Goal: Task Accomplishment & Management: Use online tool/utility

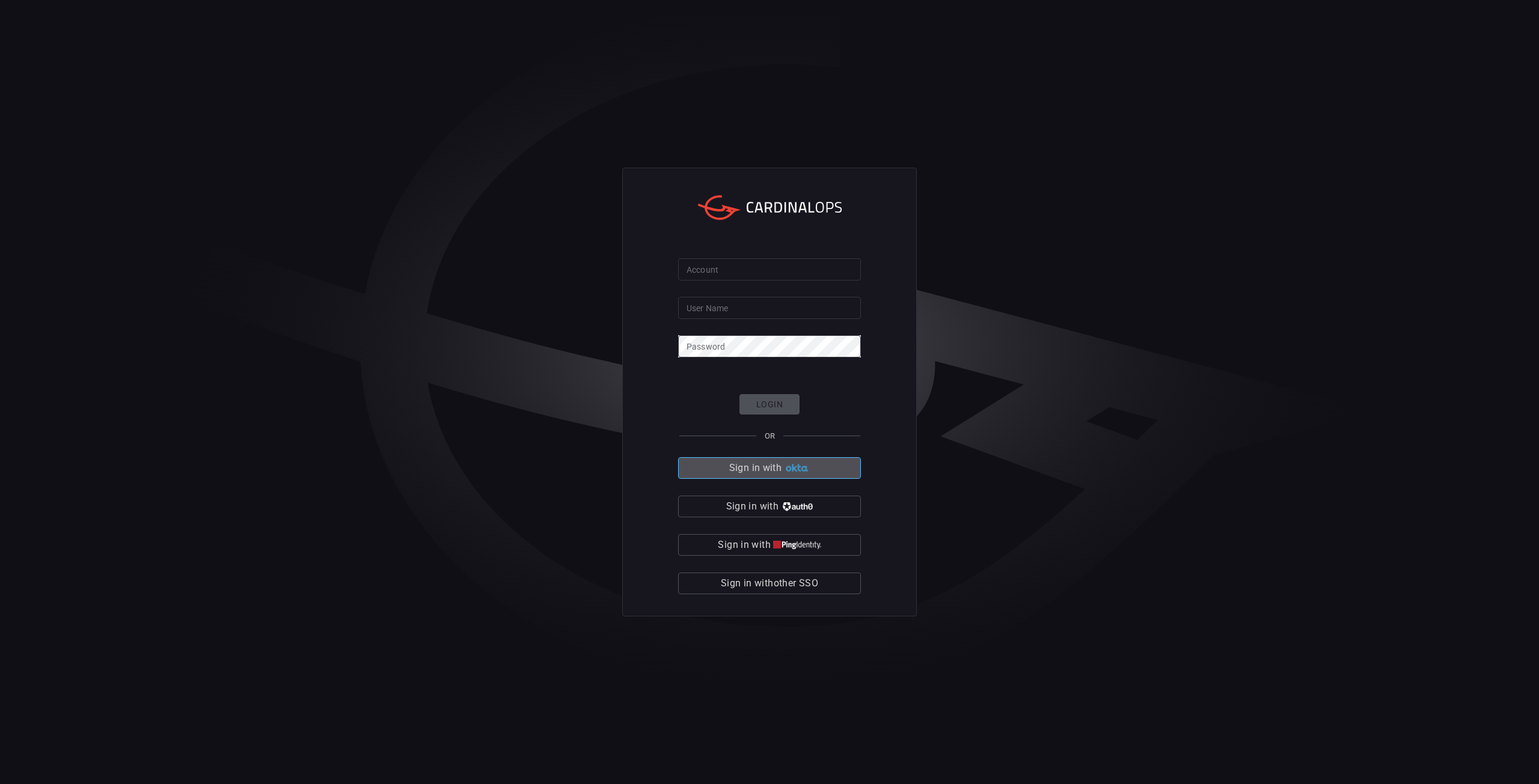
click at [784, 470] on img "button" at bounding box center [797, 469] width 26 height 9
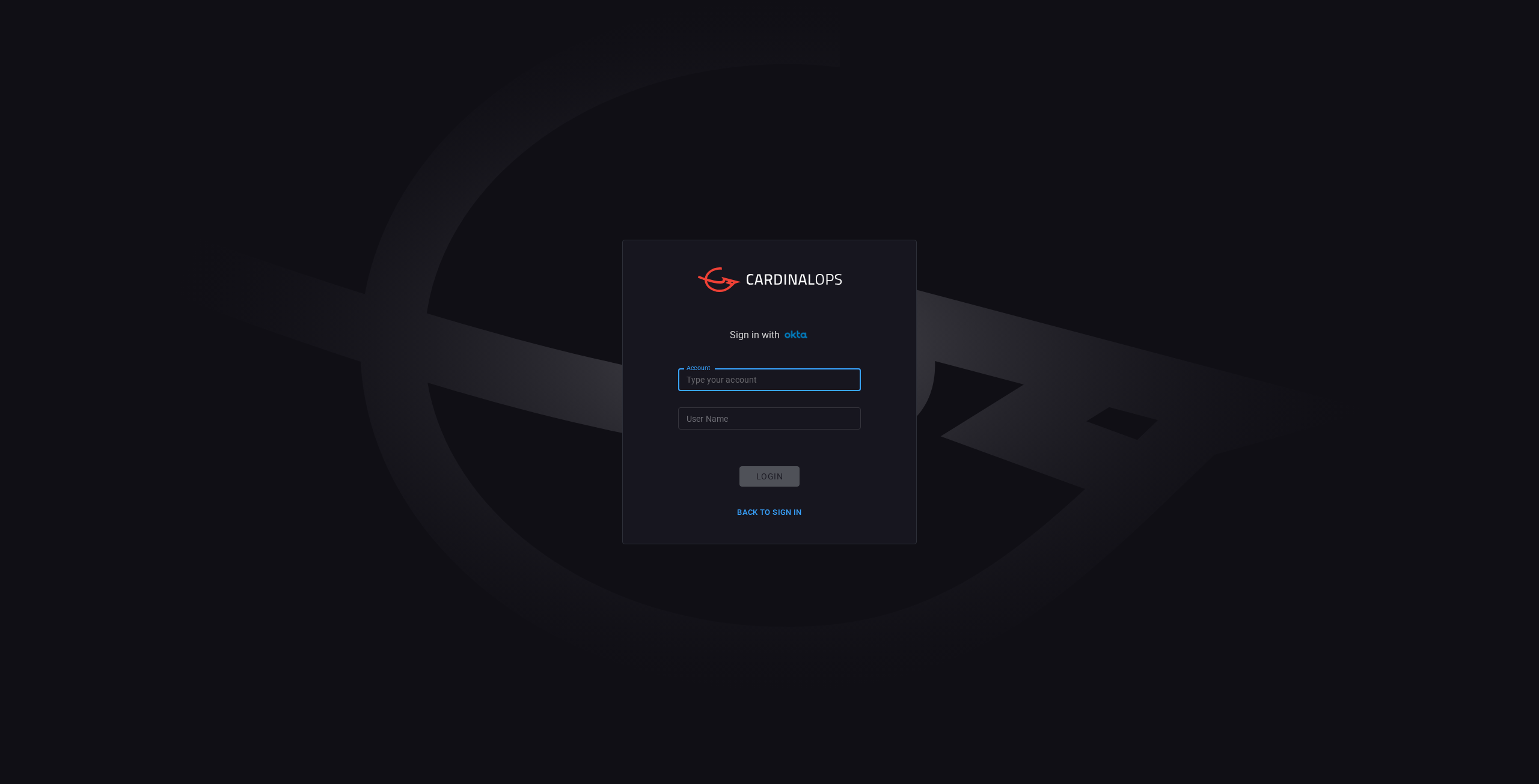
click at [731, 376] on input "Account" at bounding box center [770, 380] width 183 height 22
click at [763, 389] on input "Account" at bounding box center [770, 380] width 183 height 22
type input "ucla-anderson"
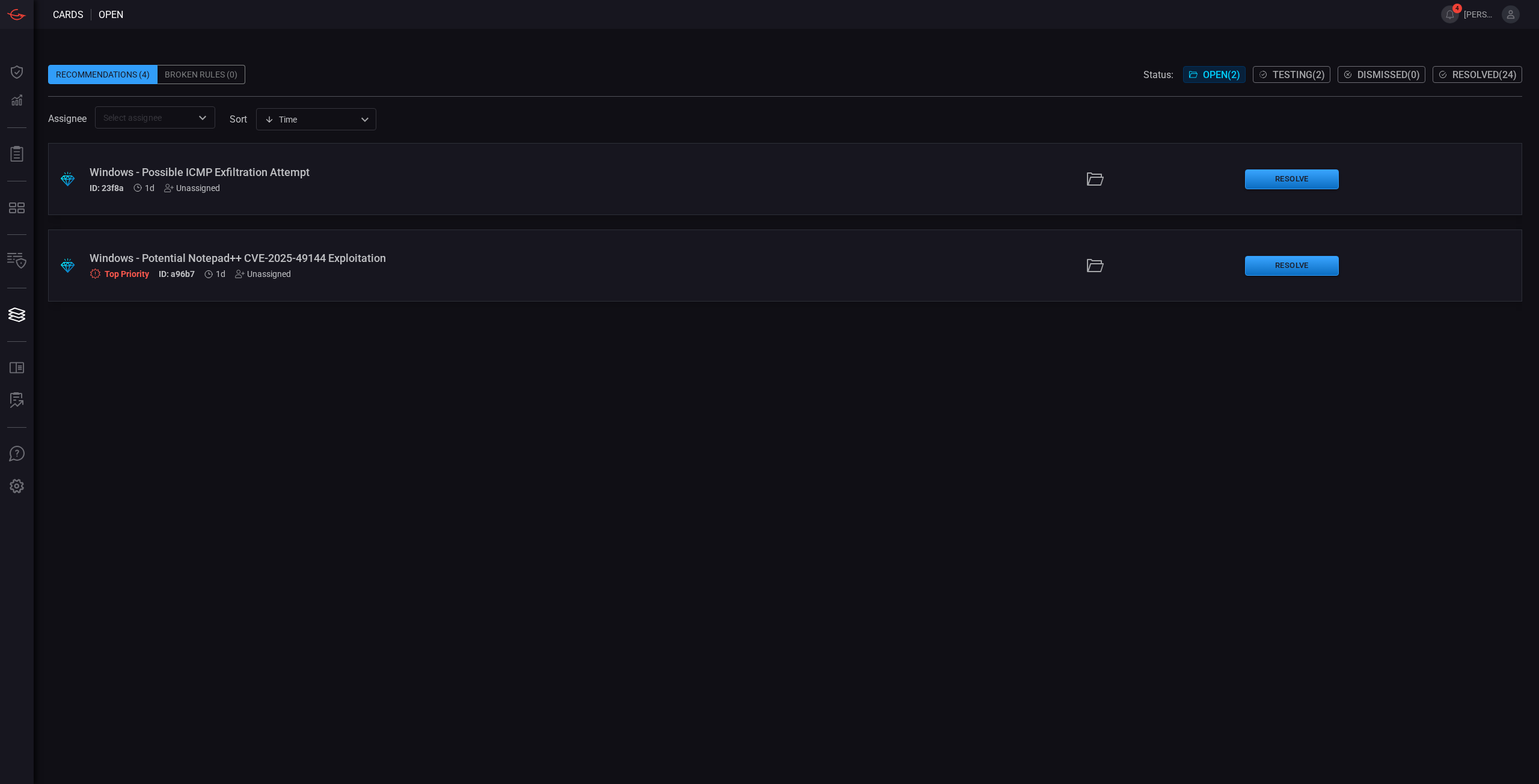
click at [529, 460] on div ".suggested_cards_icon{fill:url(#suggested_cards_icon);} Windows - Possible ICMP…" at bounding box center [785, 464] width 1474 height 641
click at [321, 258] on div "Windows - Potential Notepad++ CVE-2025-49144 Exploitation" at bounding box center [377, 259] width 574 height 13
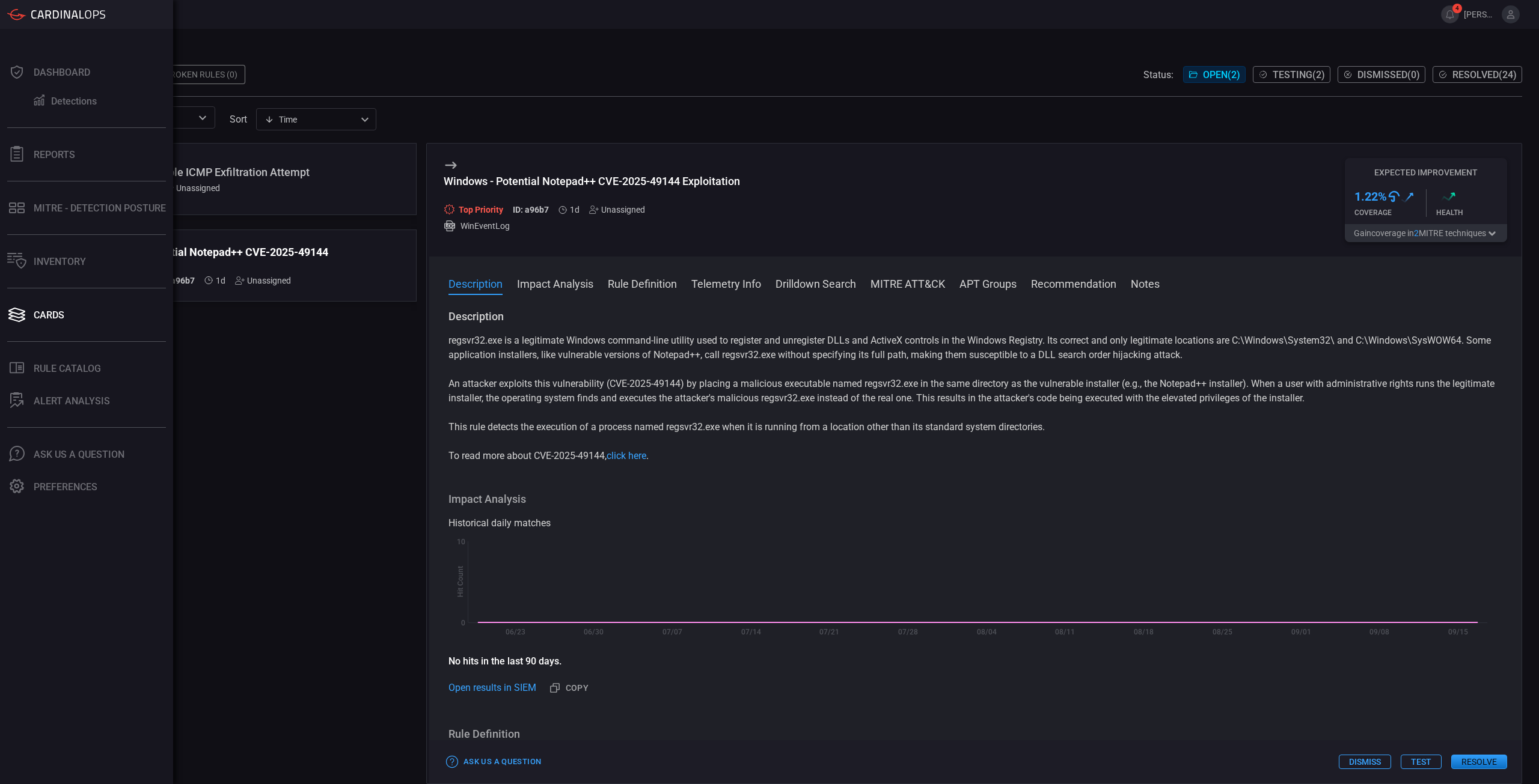
click at [708, 401] on p "An attacker exploits this vulnerability (CVE-2025-49144) by placing a malicious…" at bounding box center [975, 391] width 1054 height 29
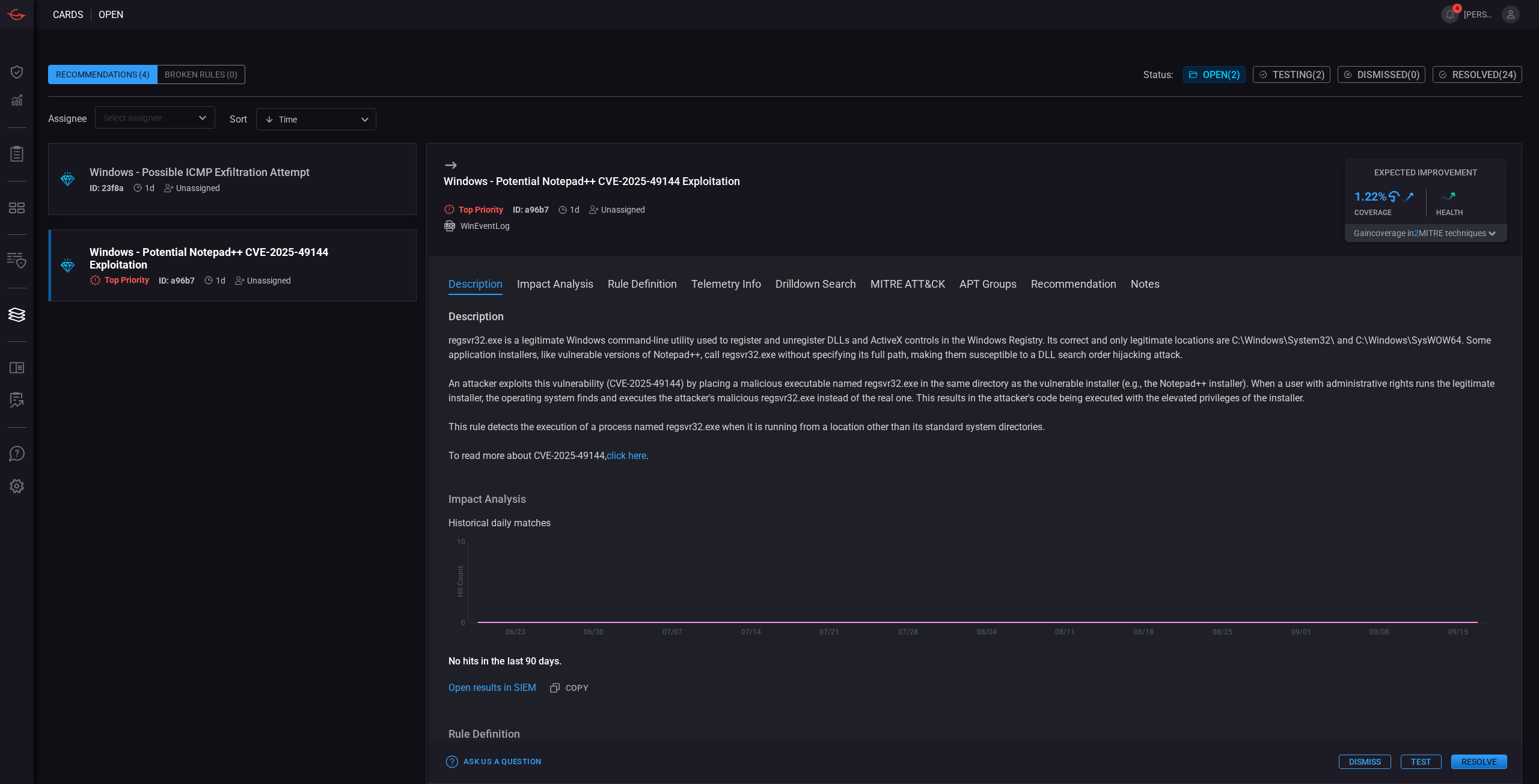
click at [756, 367] on div "regsvr32.exe is a legitimate Windows command-line utility used to register and …" at bounding box center [975, 398] width 1054 height 130
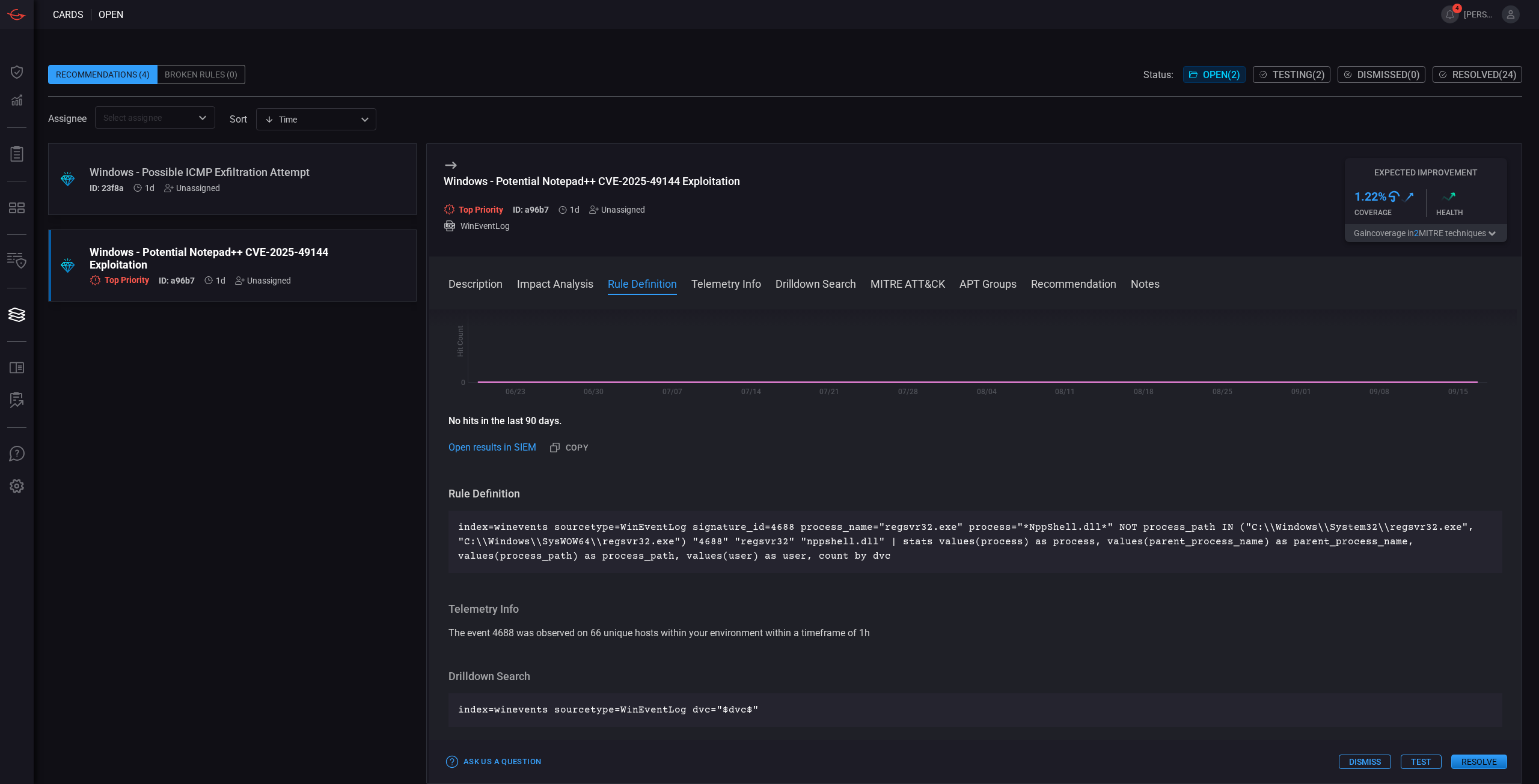
click at [616, 556] on p "index=winevents sourcetype=WinEventLog signature_id=4688 process_name="regsvr32…" at bounding box center [975, 542] width 1035 height 43
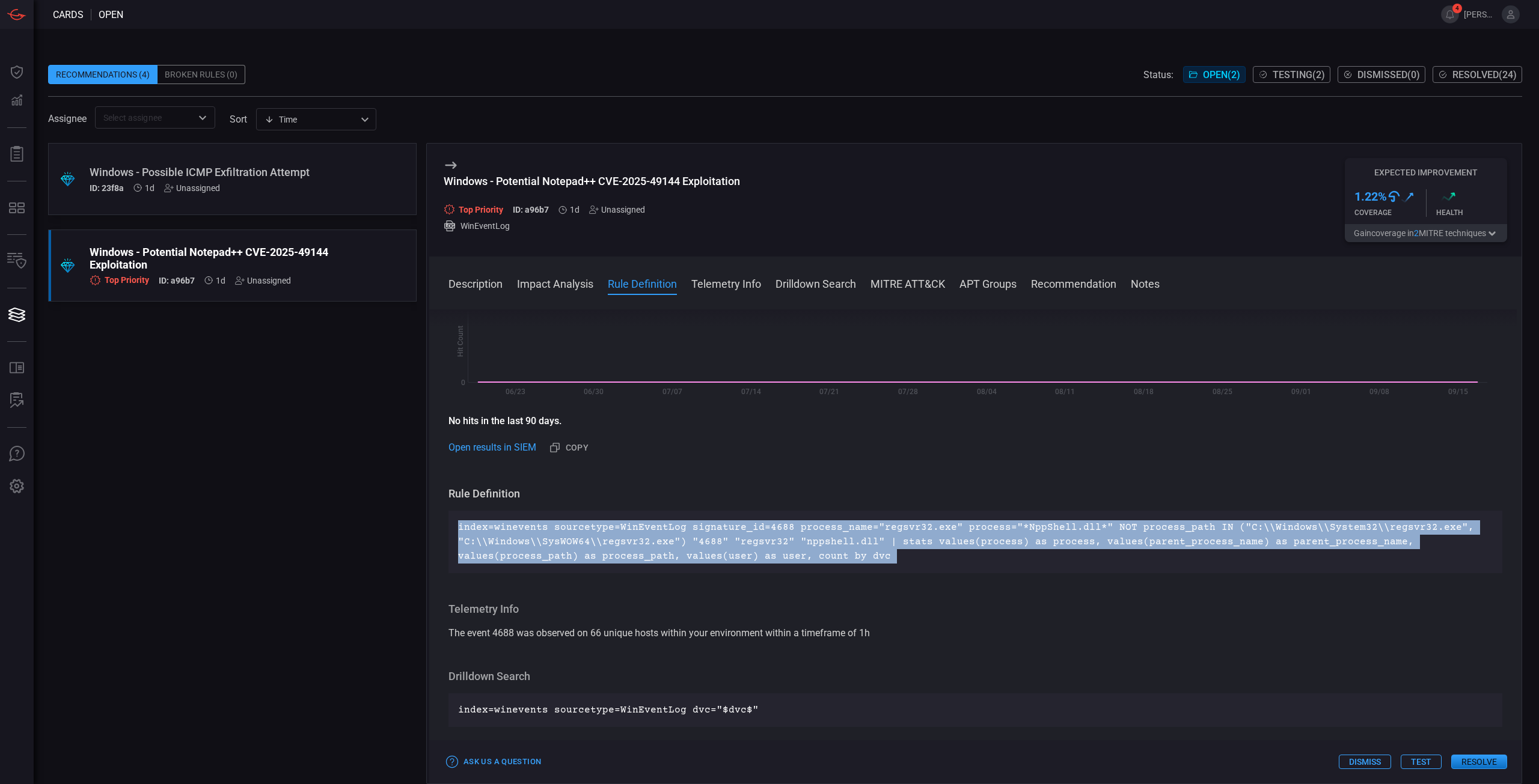
click at [616, 556] on p "index=winevents sourcetype=WinEventLog signature_id=4688 process_name="regsvr32…" at bounding box center [975, 542] width 1035 height 43
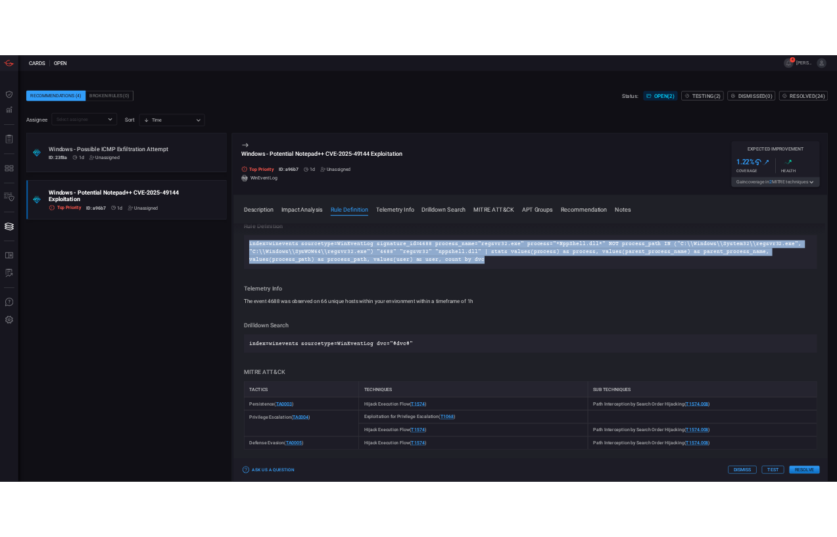
scroll to position [395, 0]
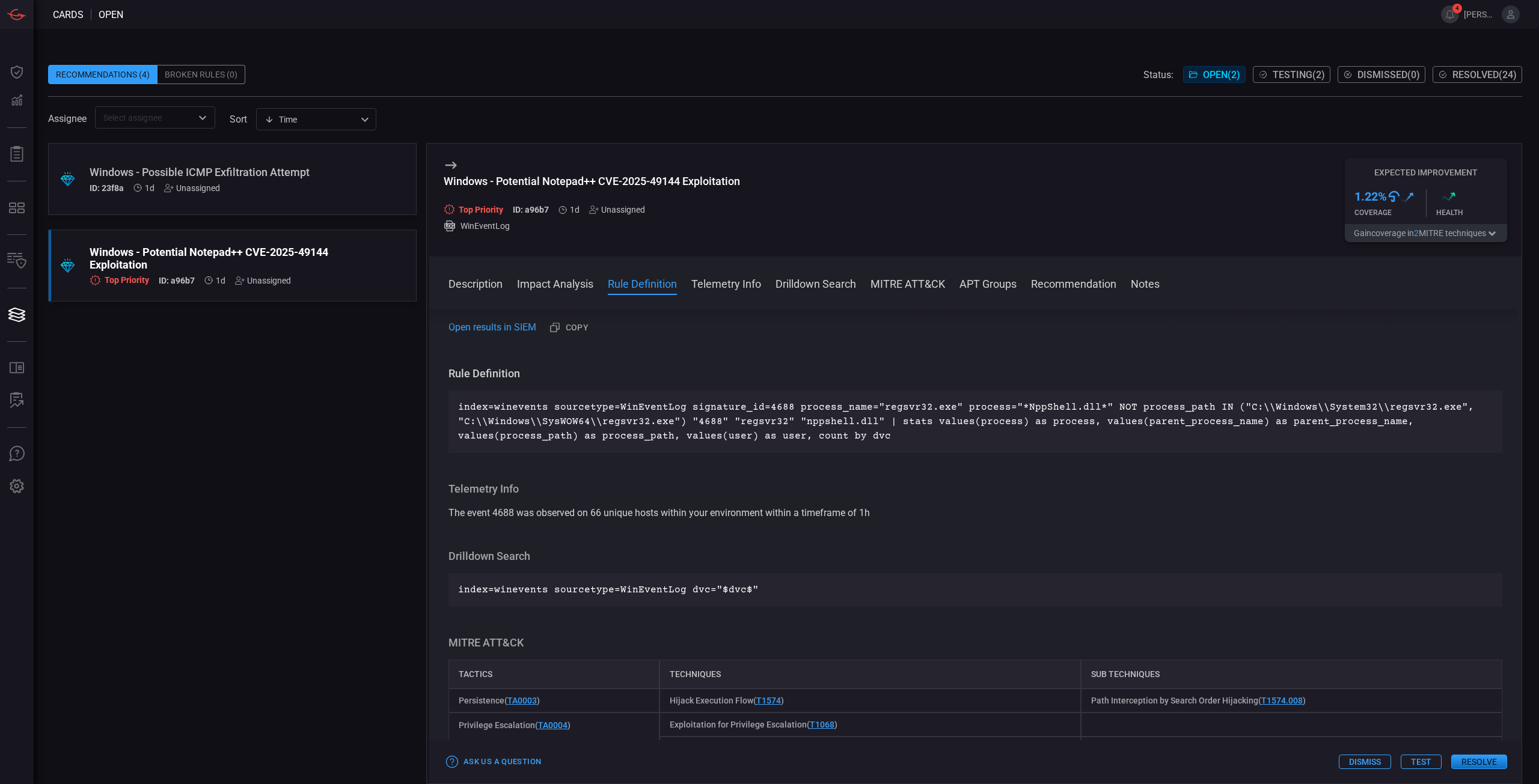
click at [512, 327] on div "Description regsvr32.exe is a legitimate Windows command-line utility used to r…" at bounding box center [975, 545] width 1092 height 470
click at [508, 333] on link "Open results in SIEM" at bounding box center [493, 328] width 88 height 15
click at [694, 420] on p "index=winevents sourcetype=WinEventLog signature_id=4688 process_name="regsvr32…" at bounding box center [975, 421] width 1035 height 43
click at [695, 421] on p "index=winevents sourcetype=WinEventLog signature_id=4688 process_name="regsvr32…" at bounding box center [975, 421] width 1035 height 43
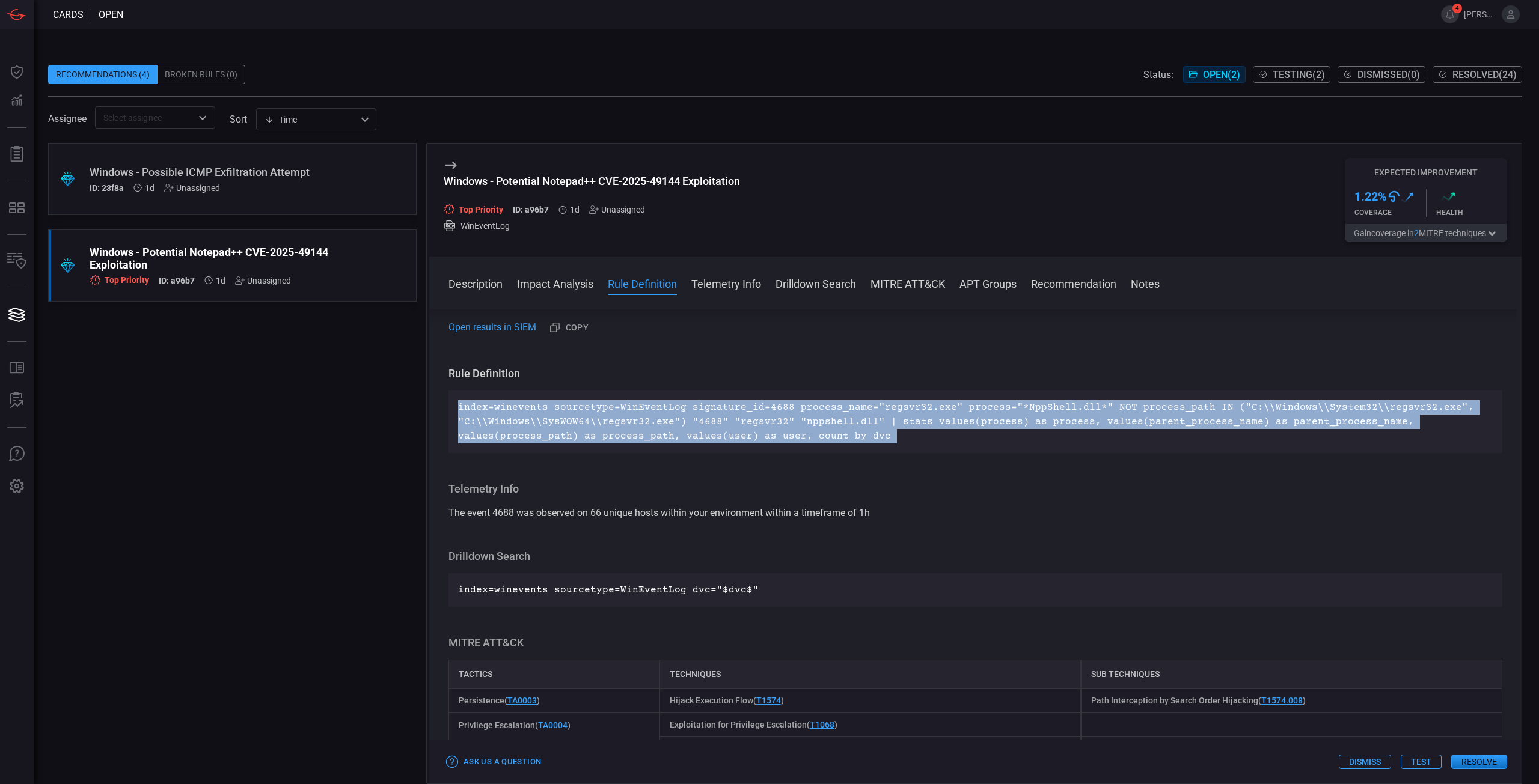
click at [696, 422] on p "index=winevents sourcetype=WinEventLog signature_id=4688 process_name="regsvr32…" at bounding box center [975, 421] width 1035 height 43
copy p "index=winevents sourcetype=WinEventLog signature_id=4688 process_name="regsvr32…"
click at [799, 439] on p "index=winevents sourcetype=WinEventLog signature_id=4688 process_name="regsvr32…" at bounding box center [975, 421] width 1035 height 43
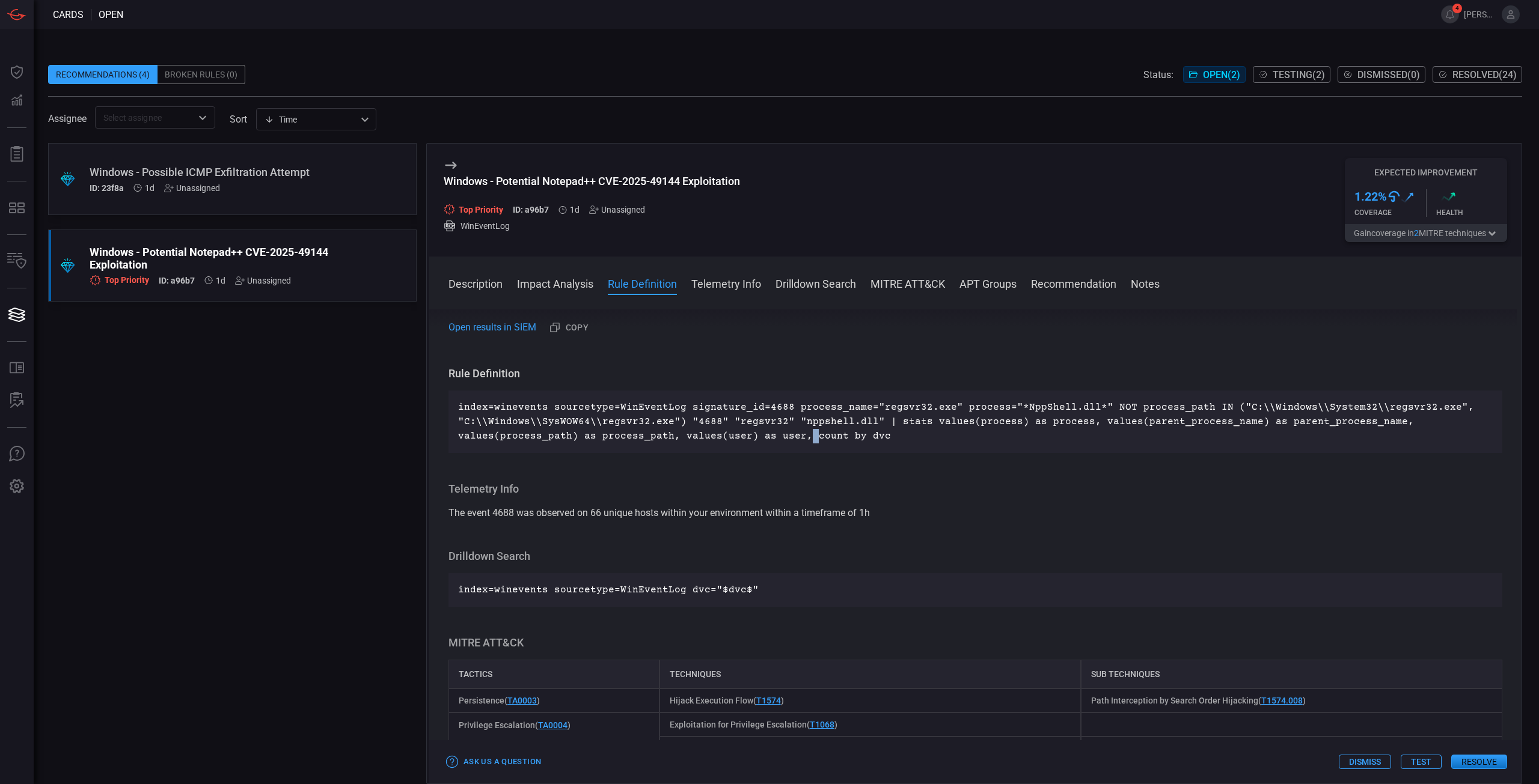
click at [799, 439] on p "index=winevents sourcetype=WinEventLog signature_id=4688 process_name="regsvr32…" at bounding box center [975, 421] width 1035 height 43
click at [525, 331] on link "Open results in SIEM" at bounding box center [493, 328] width 88 height 15
click at [1417, 765] on button "Test" at bounding box center [1421, 762] width 41 height 15
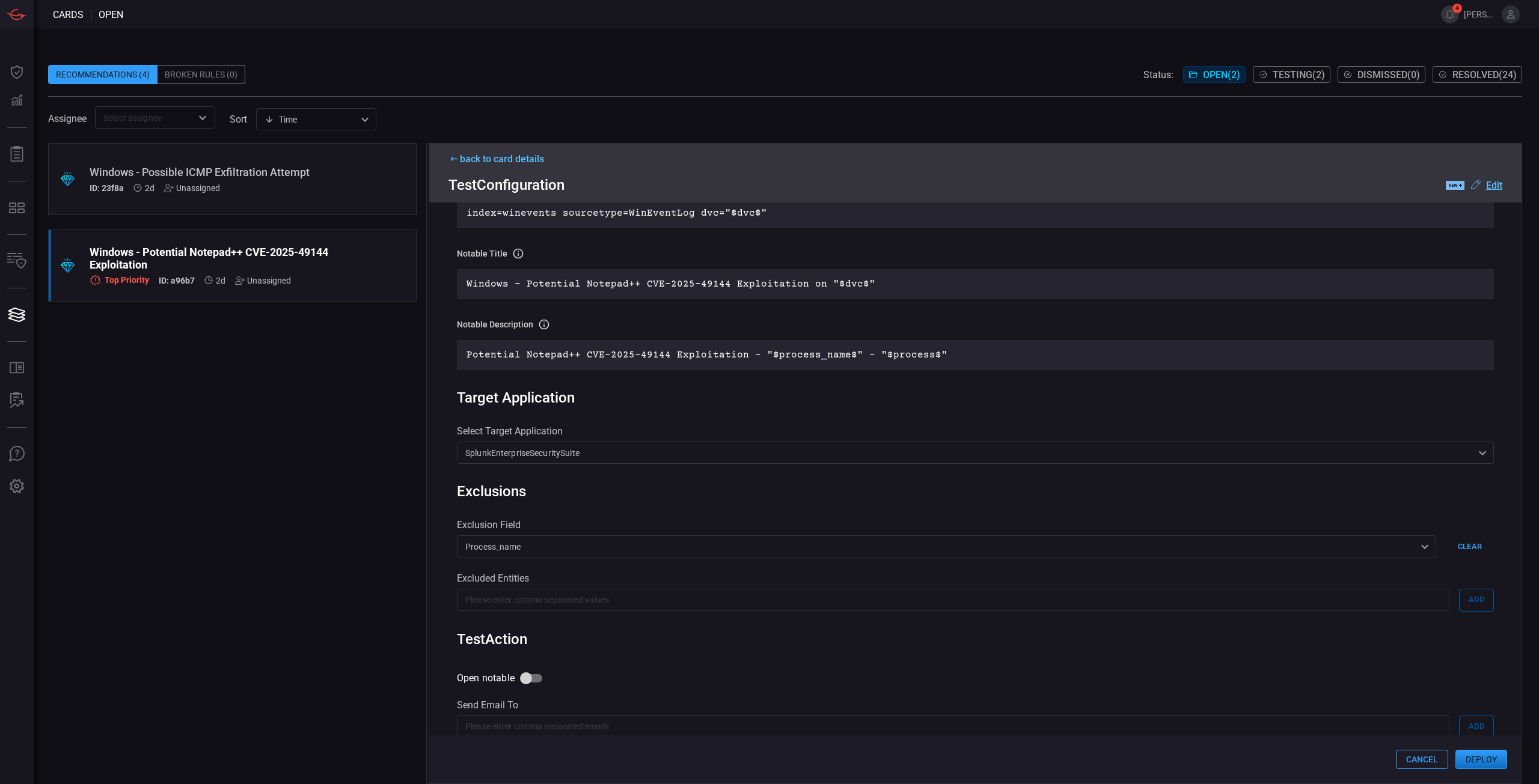
scroll to position [368, 0]
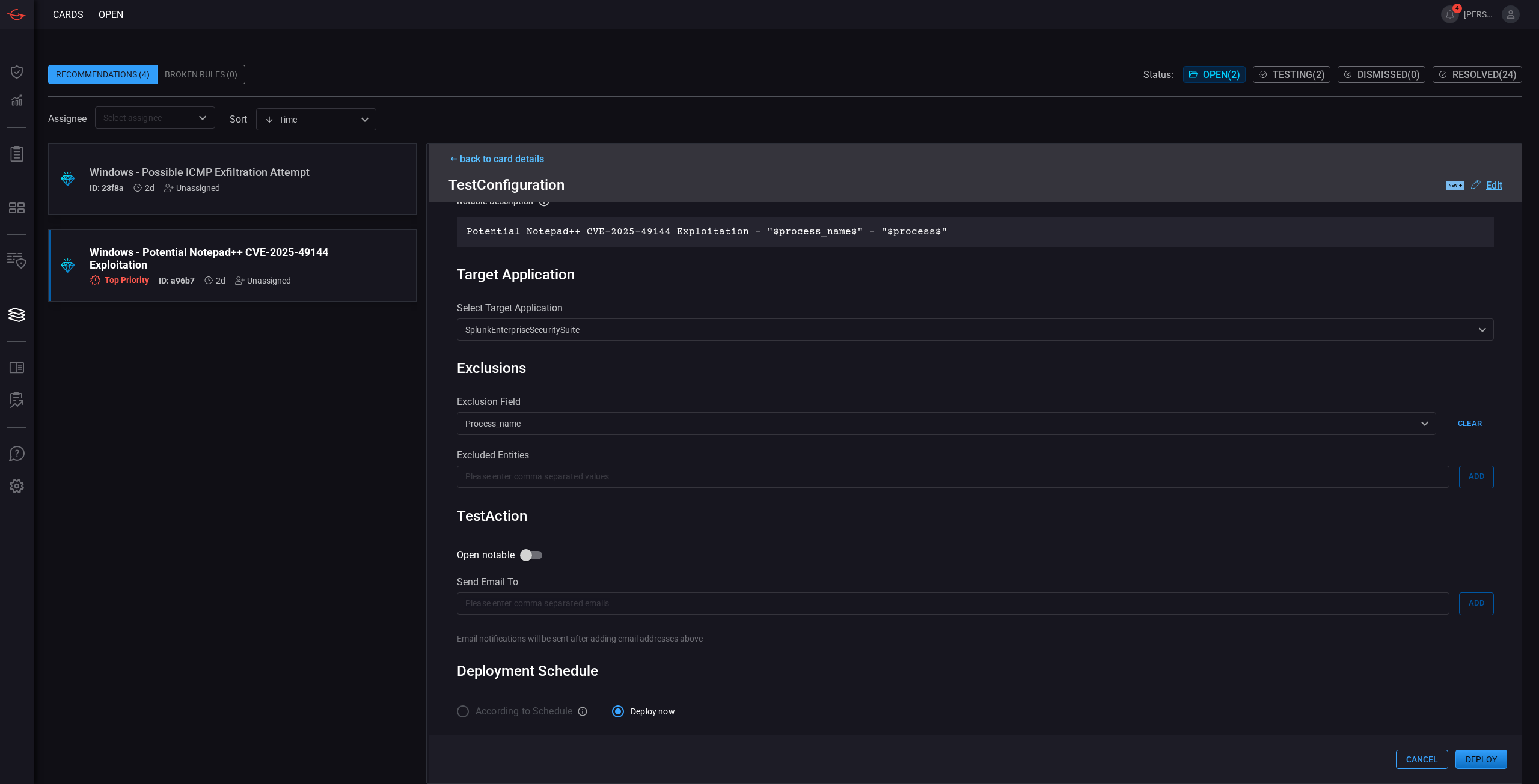
click at [1470, 756] on button "Deploy" at bounding box center [1481, 759] width 52 height 19
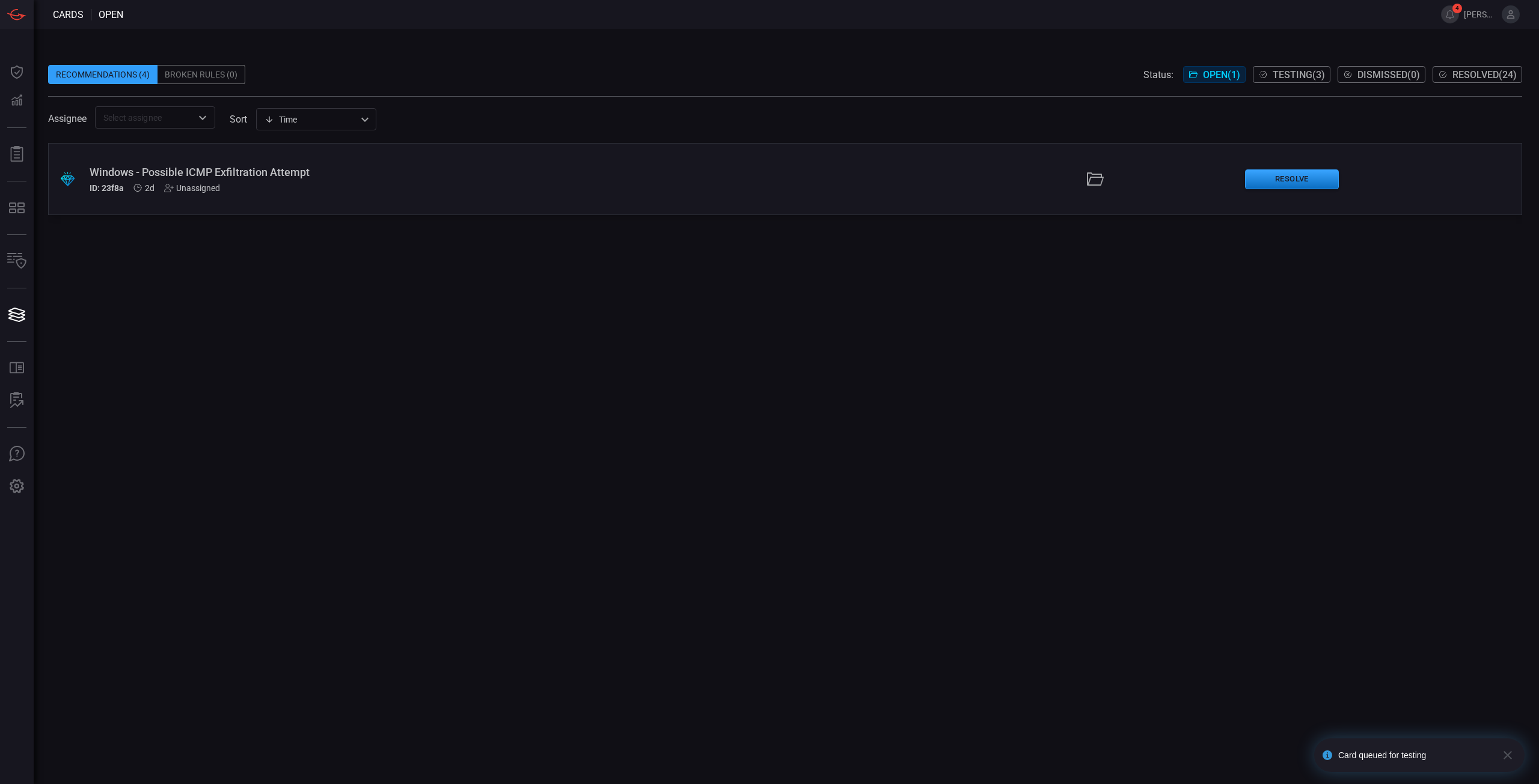
click at [260, 184] on div "ID: 23f8a 2d Unassigned" at bounding box center [377, 188] width 574 height 10
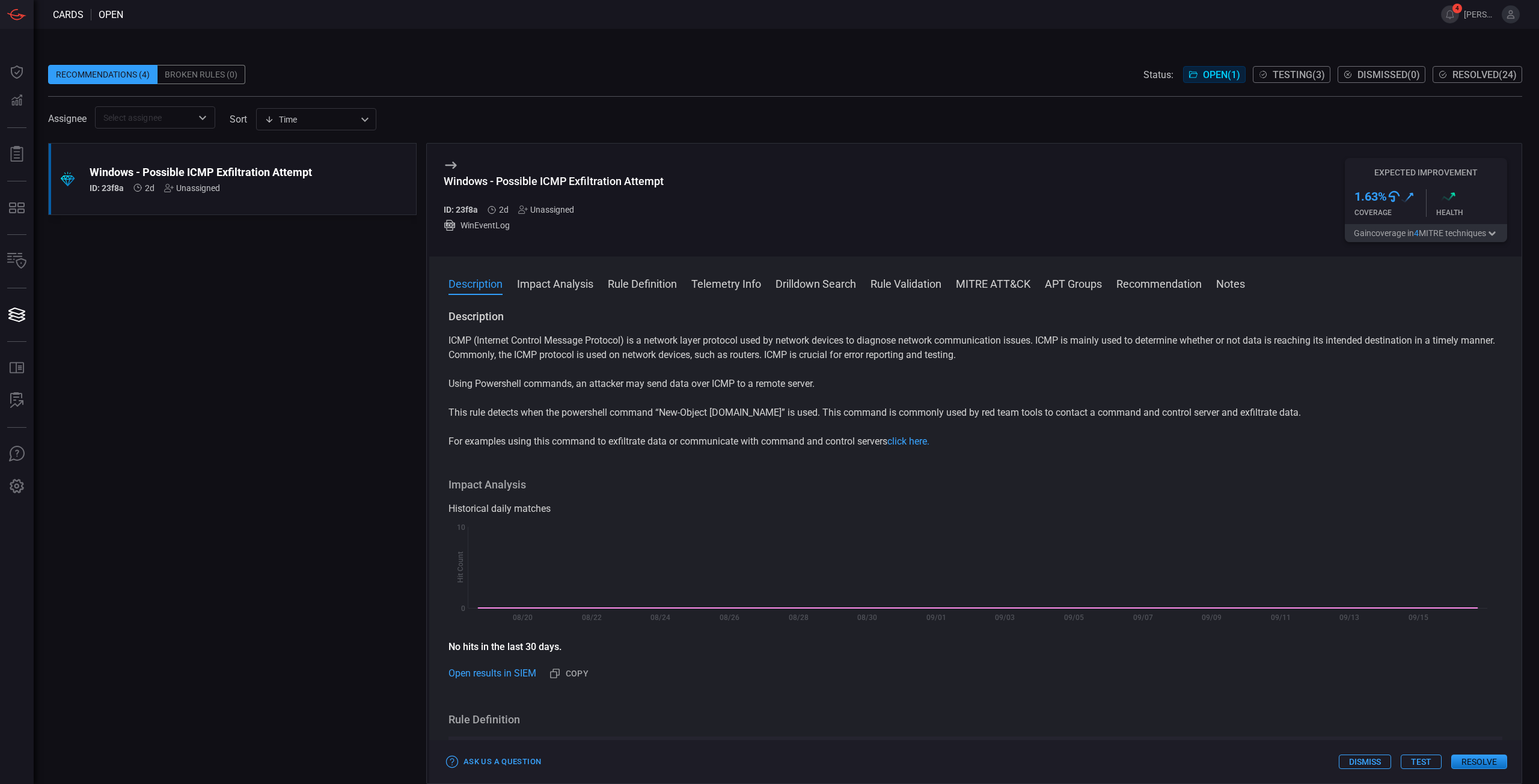
click at [719, 363] on p "ICMP (Internet Control Message Protocol) is a network layer protocol used by ne…" at bounding box center [975, 348] width 1054 height 29
click at [641, 388] on p "Using Powershell commands, an attacker may send data over ICMP to a remote serv…" at bounding box center [975, 384] width 1054 height 15
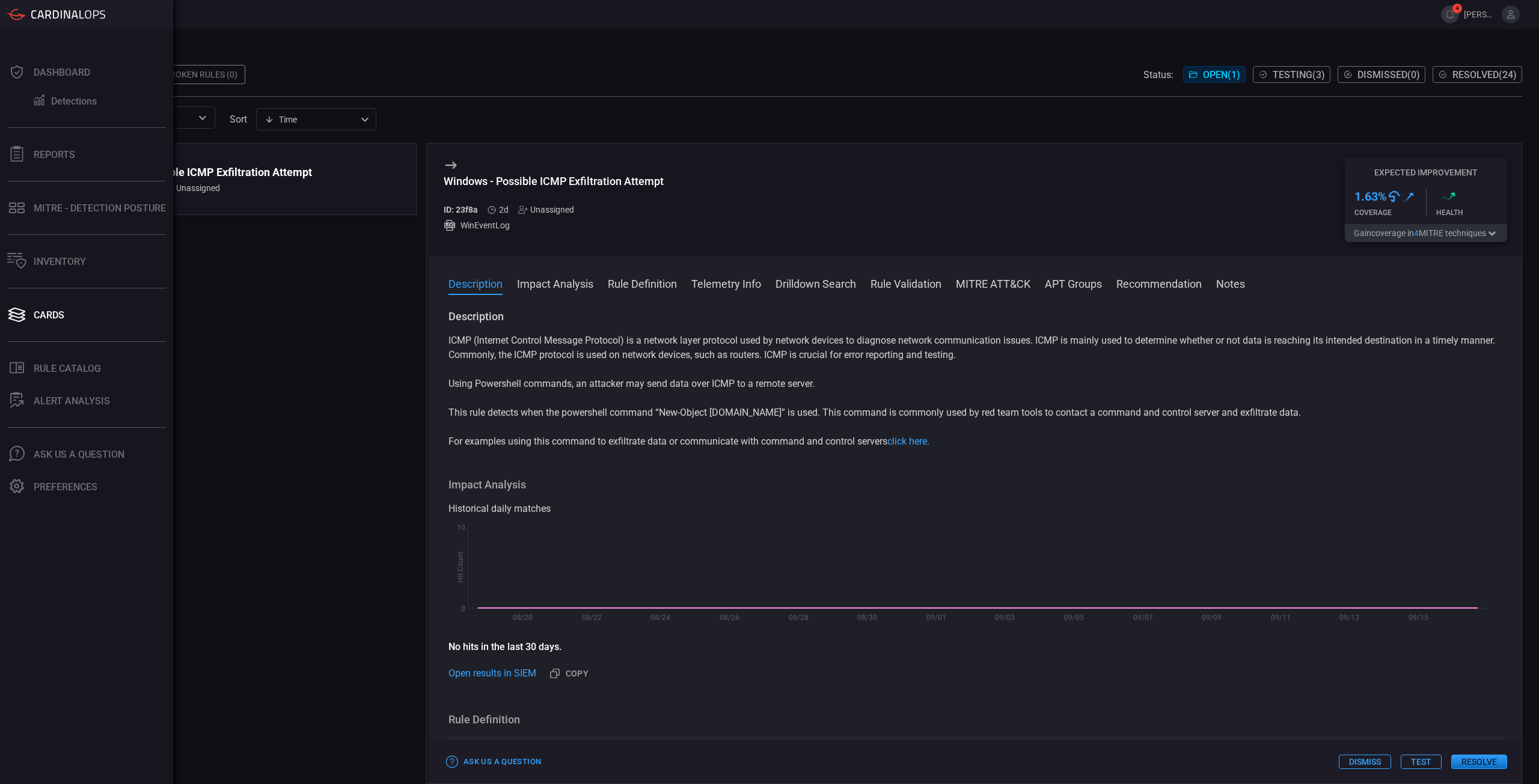
click at [260, 479] on div ".suggested_cards_icon{fill:url(#suggested_cards_icon);} Windows - Possible ICMP…" at bounding box center [232, 464] width 368 height 641
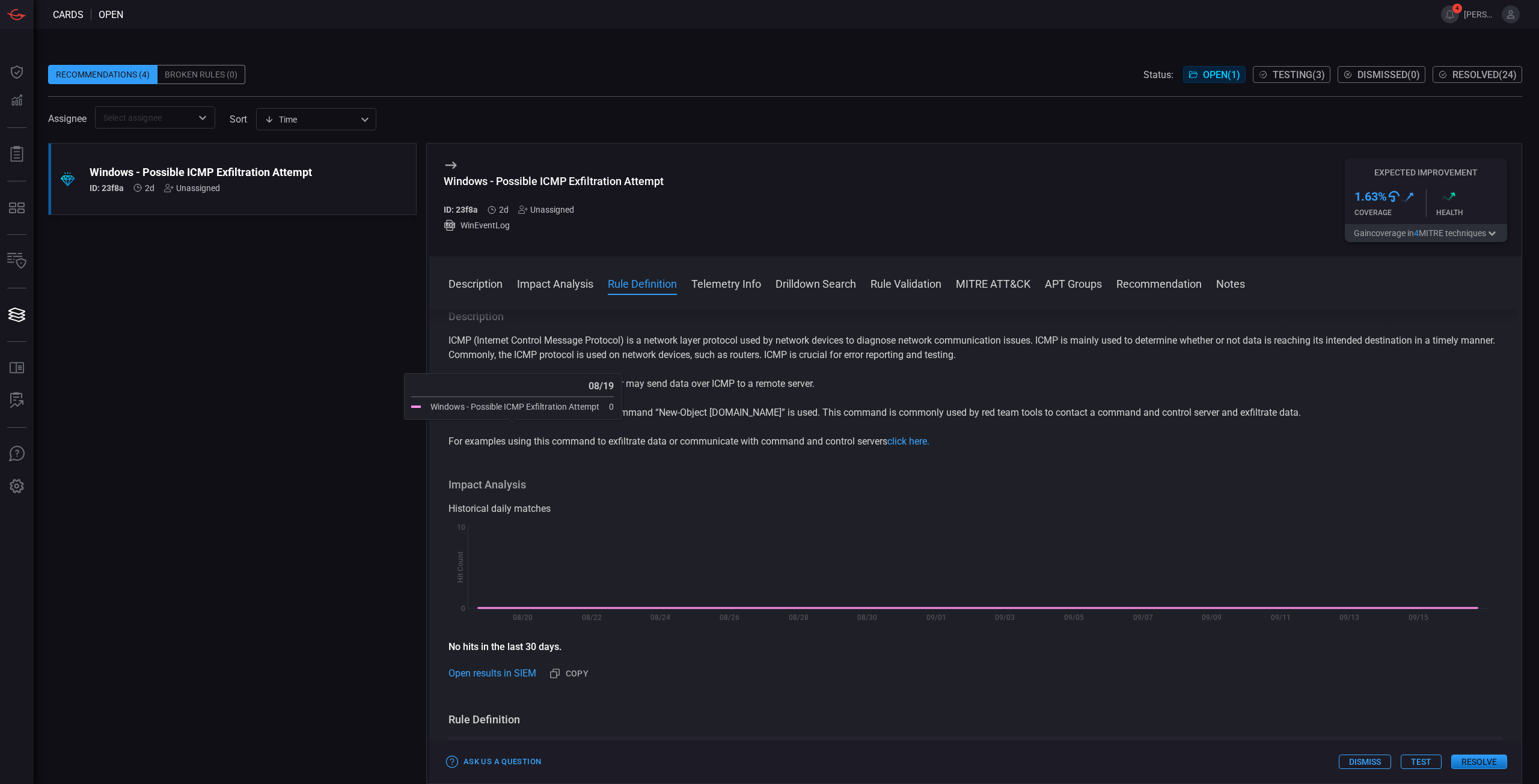
scroll to position [301, 0]
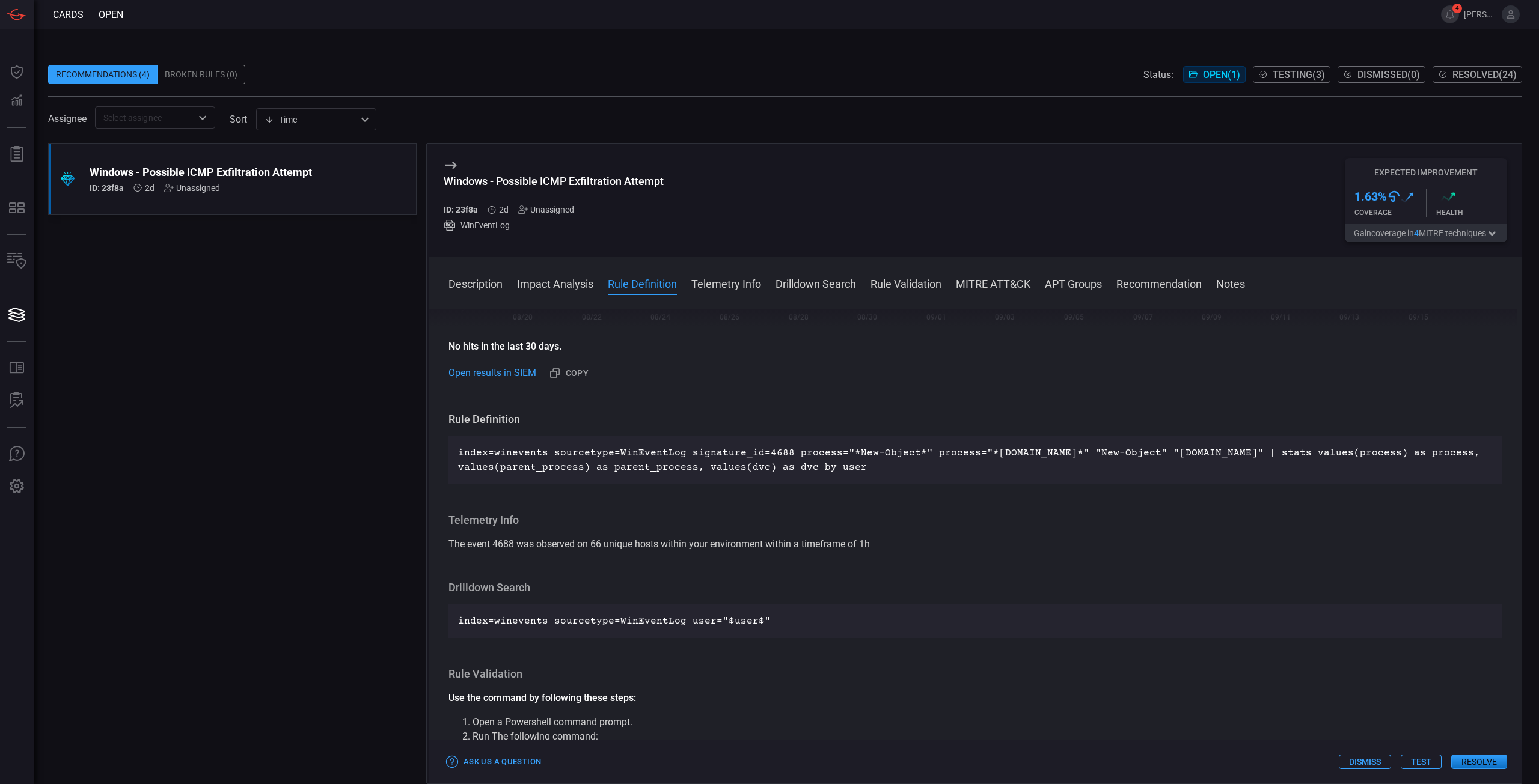
click at [636, 447] on p "index=winevents sourcetype=WinEventLog signature_id=4688 process="*New-Object*"…" at bounding box center [975, 461] width 1035 height 29
click at [514, 377] on link "Open results in SIEM" at bounding box center [493, 374] width 88 height 15
drag, startPoint x: 732, startPoint y: 461, endPoint x: 1155, endPoint y: 466, distance: 423.0
click at [1155, 466] on p "index=winevents sourcetype=WinEventLog signature_id=4688 process="*New-Object*"…" at bounding box center [975, 461] width 1035 height 29
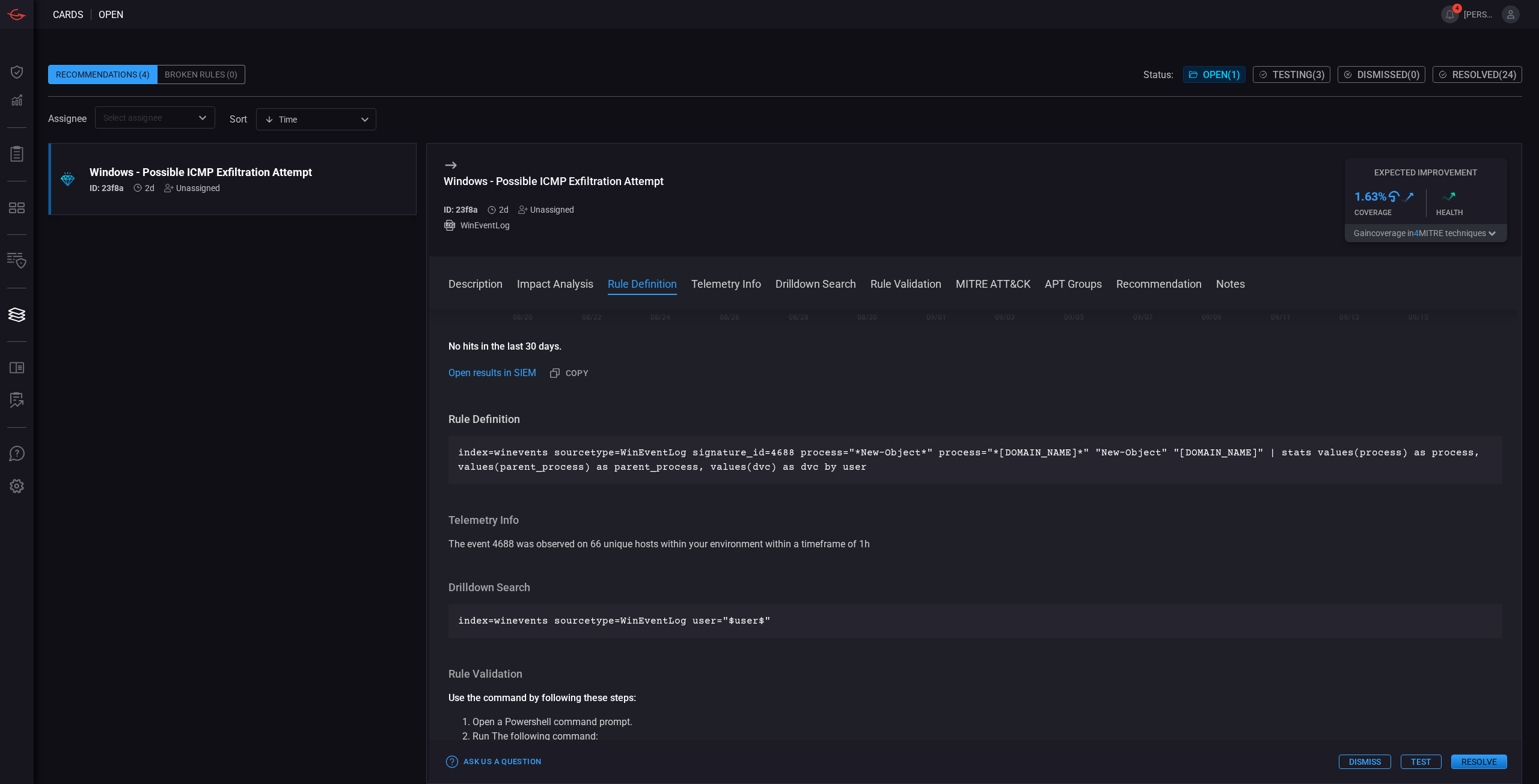
click at [1155, 466] on p "index=winevents sourcetype=WinEventLog signature_id=4688 process="*New-Object*"…" at bounding box center [975, 461] width 1035 height 29
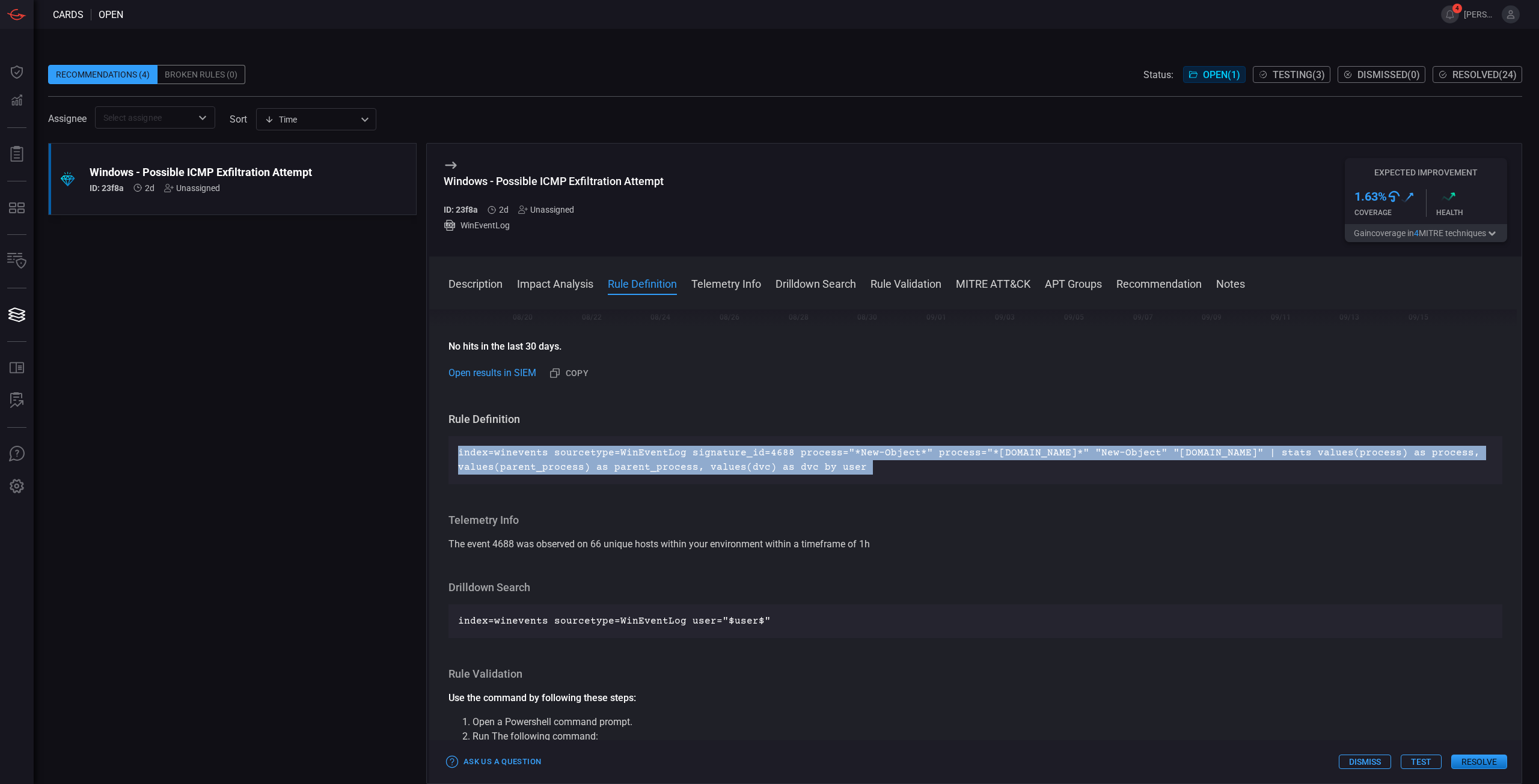
click at [1155, 466] on p "index=winevents sourcetype=WinEventLog signature_id=4688 process="*New-Object*"…" at bounding box center [975, 461] width 1035 height 29
click at [706, 475] on div "index=winevents sourcetype=WinEventLog signature_id=4688 process="*New-Object*"…" at bounding box center [975, 461] width 1054 height 48
click at [708, 475] on p "index=winevents sourcetype=WinEventLog signature_id=4688 process="*New-Object*"…" at bounding box center [975, 461] width 1035 height 29
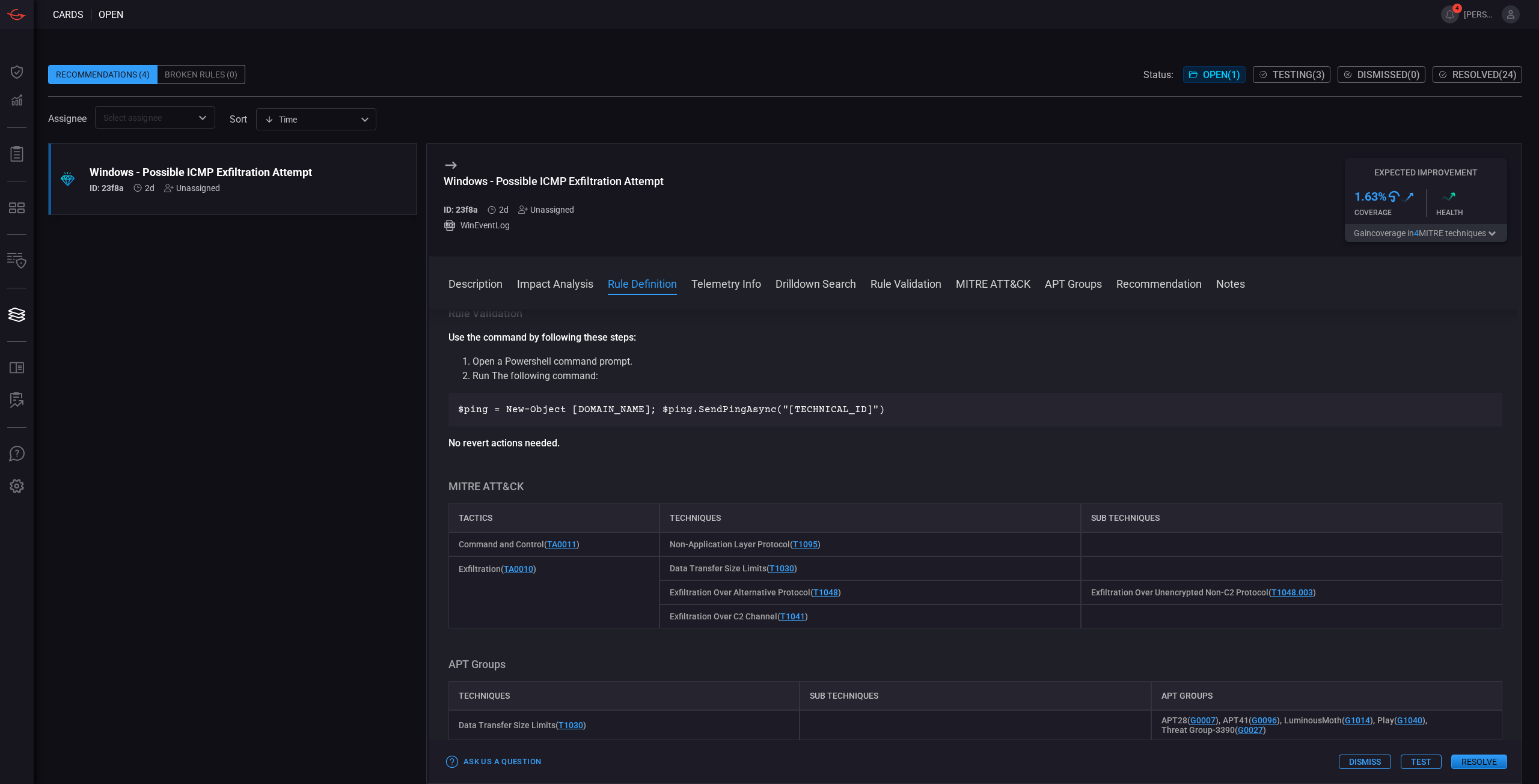
scroll to position [361, 0]
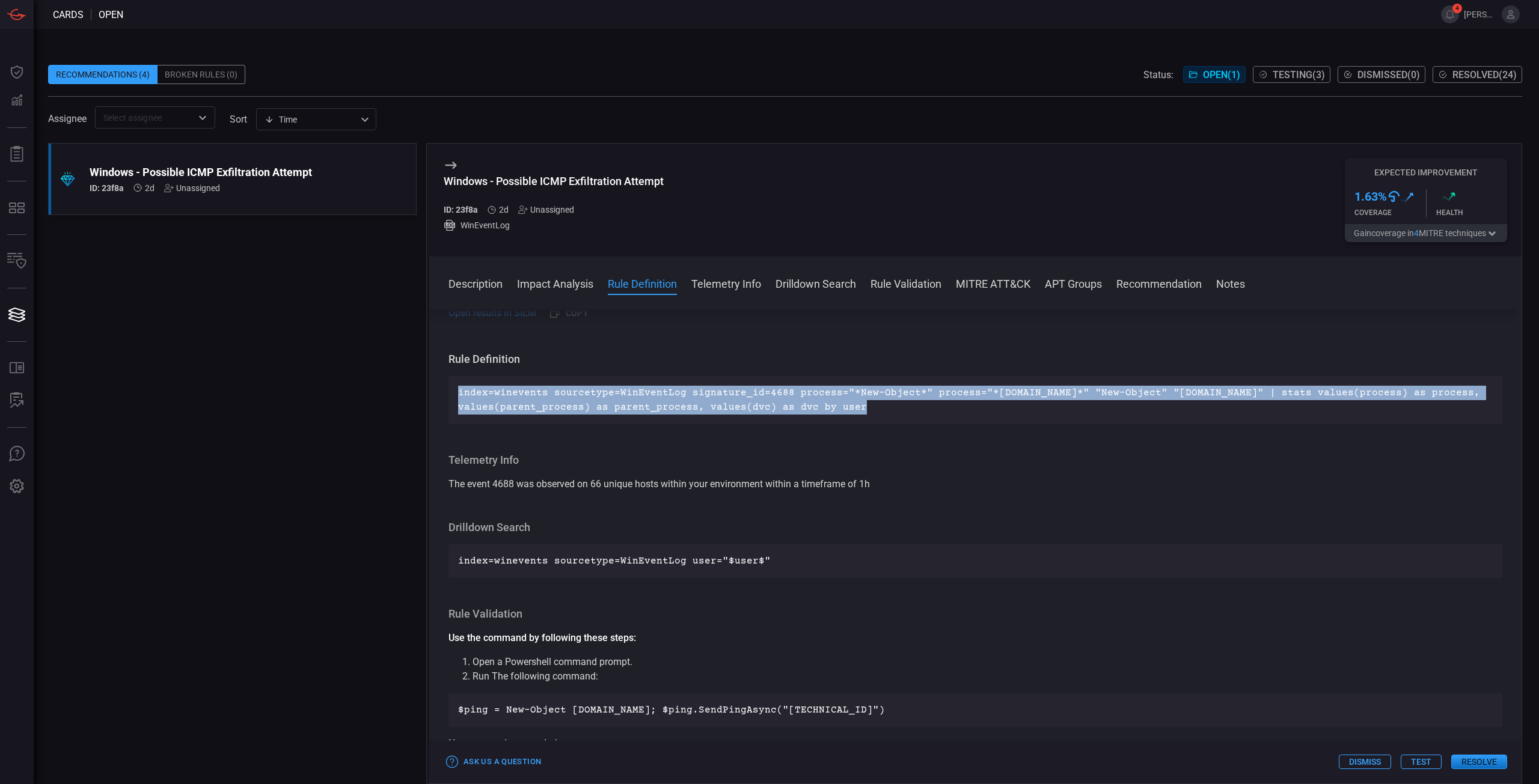
click at [716, 408] on p "index=winevents sourcetype=WinEventLog signature_id=4688 process="*New-Object*"…" at bounding box center [975, 400] width 1035 height 29
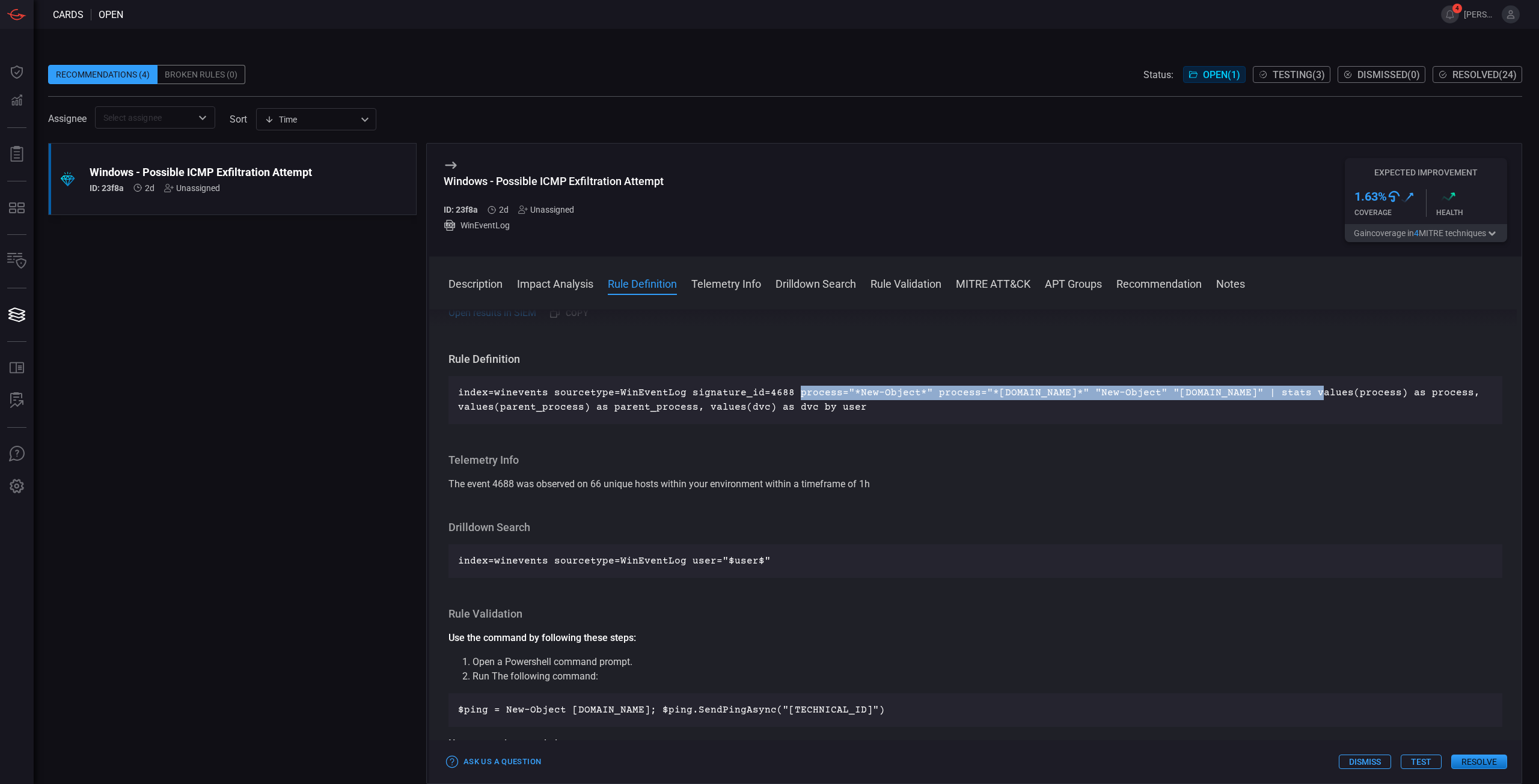
drag, startPoint x: 802, startPoint y: 391, endPoint x: 1290, endPoint y: 397, distance: 488.0
click at [1290, 397] on p "index=winevents sourcetype=WinEventLog signature_id=4688 process="*New-Object*"…" at bounding box center [975, 400] width 1035 height 29
click at [1251, 394] on p "index=winevents sourcetype=WinEventLog signature_id=4688 process="*New-Object*"…" at bounding box center [975, 400] width 1035 height 29
click at [1241, 393] on p "index=winevents sourcetype=WinEventLog signature_id=4688 process="*New-Object*"…" at bounding box center [975, 400] width 1035 height 29
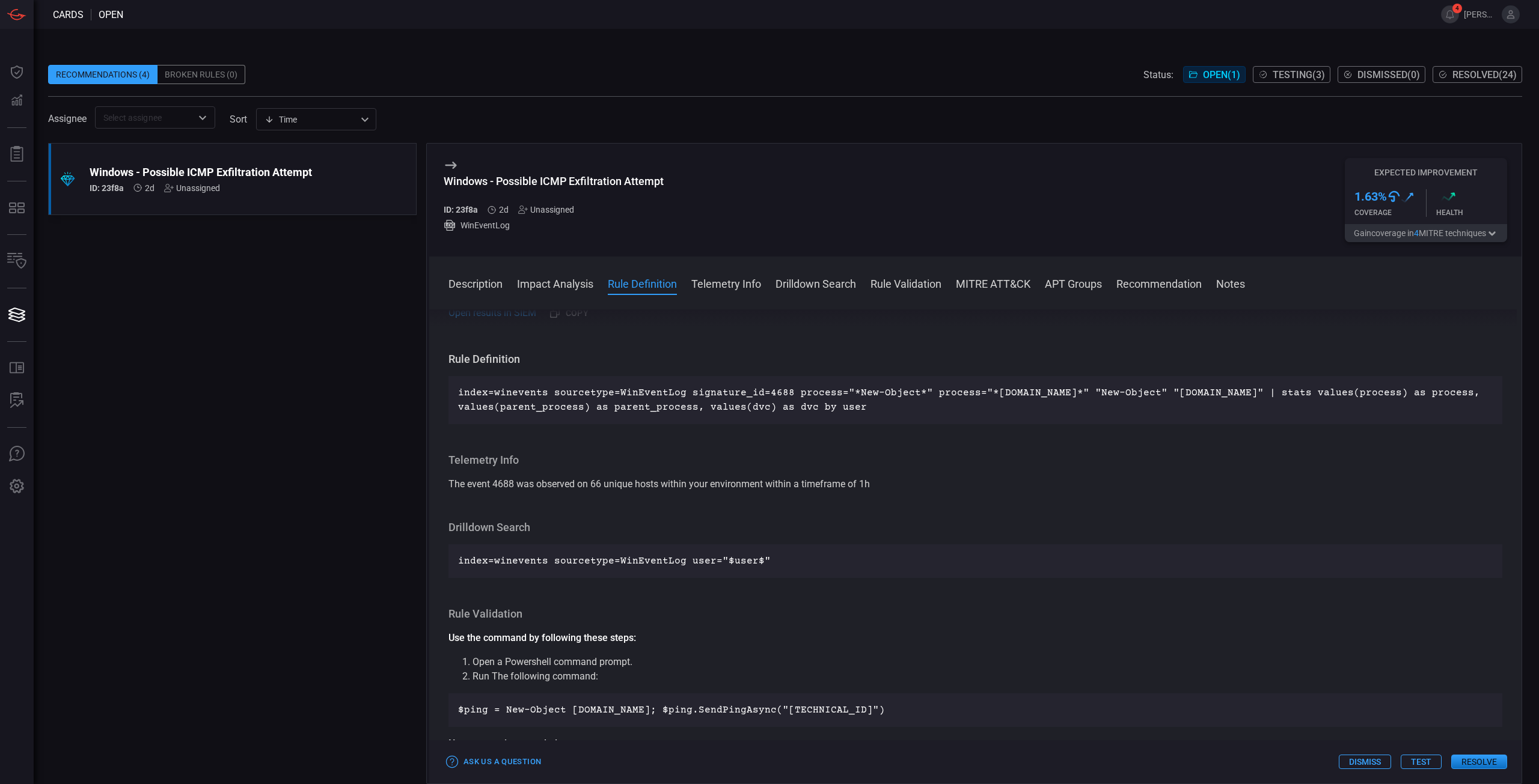
drag, startPoint x: 1258, startPoint y: 393, endPoint x: 1268, endPoint y: 401, distance: 12.8
click at [1268, 401] on p "index=winevents sourcetype=WinEventLog signature_id=4688 process="*New-Object*"…" at bounding box center [975, 400] width 1035 height 29
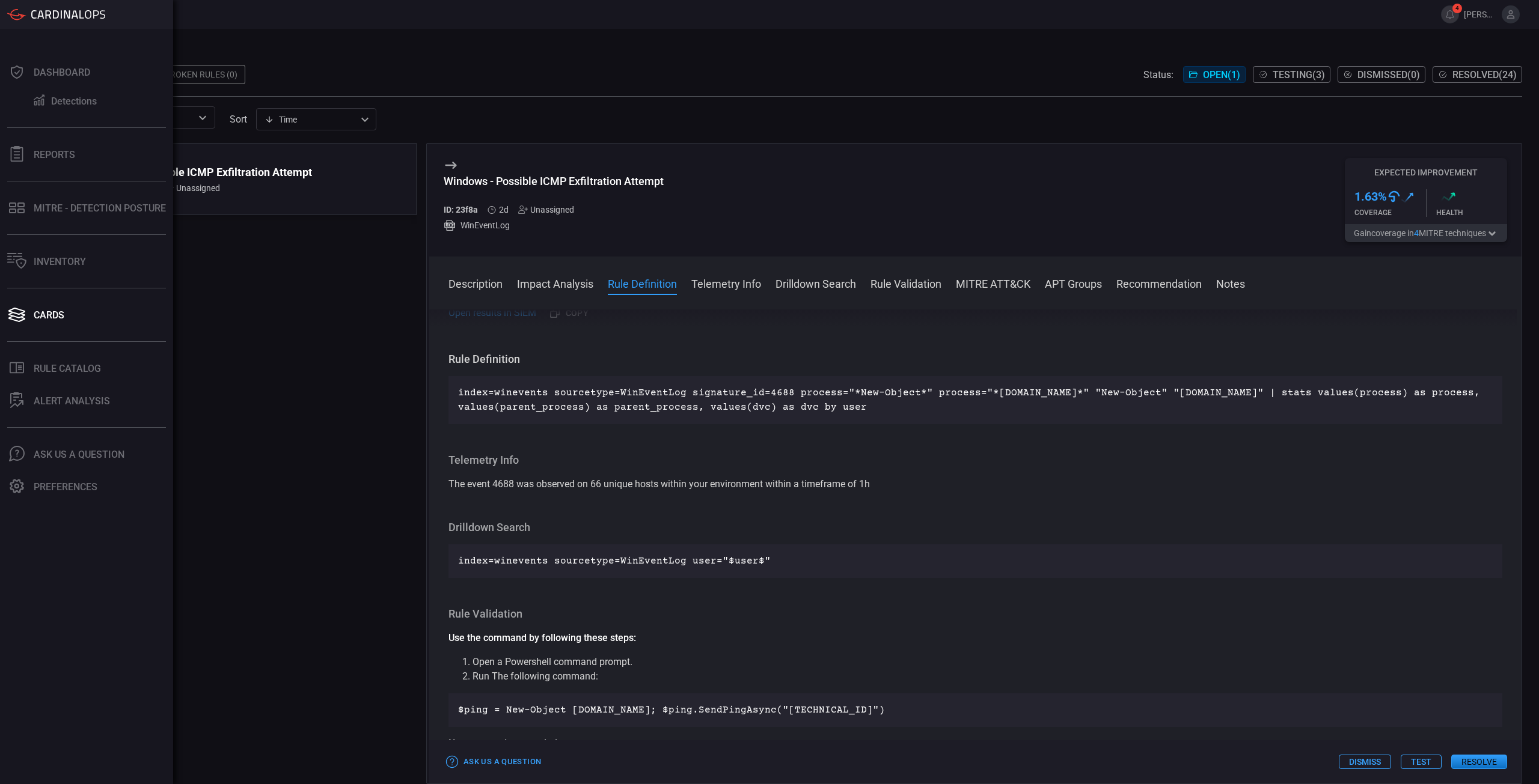
click at [845, 413] on p "index=winevents sourcetype=WinEventLog signature_id=4688 process="*New-Object*"…" at bounding box center [975, 400] width 1035 height 29
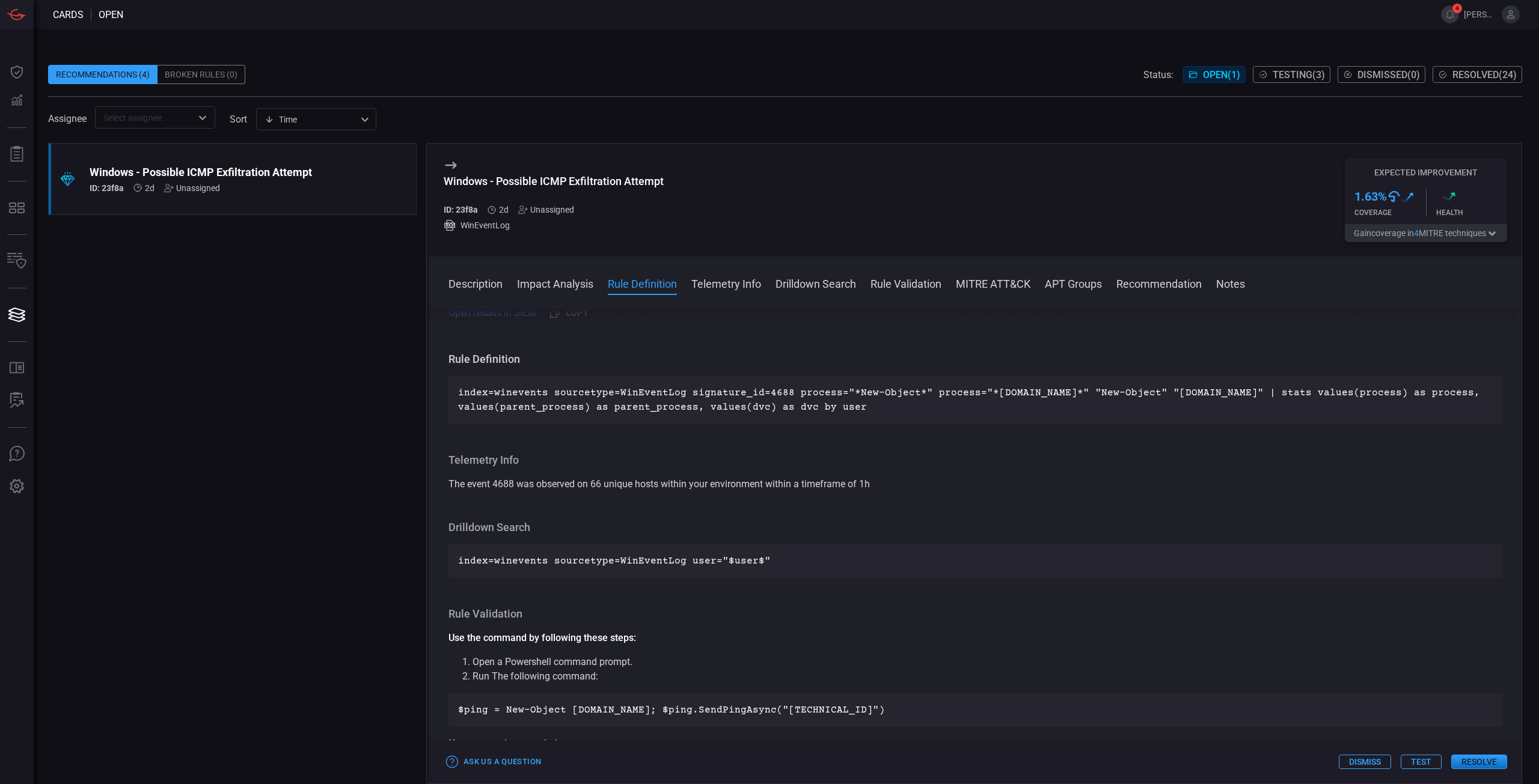
drag, startPoint x: 633, startPoint y: 401, endPoint x: 1053, endPoint y: 414, distance: 420.2
click at [1053, 414] on p "index=winevents sourcetype=WinEventLog signature_id=4688 process="*New-Object*"…" at bounding box center [975, 400] width 1035 height 29
click at [1494, 768] on button "Resolve" at bounding box center [1479, 762] width 56 height 15
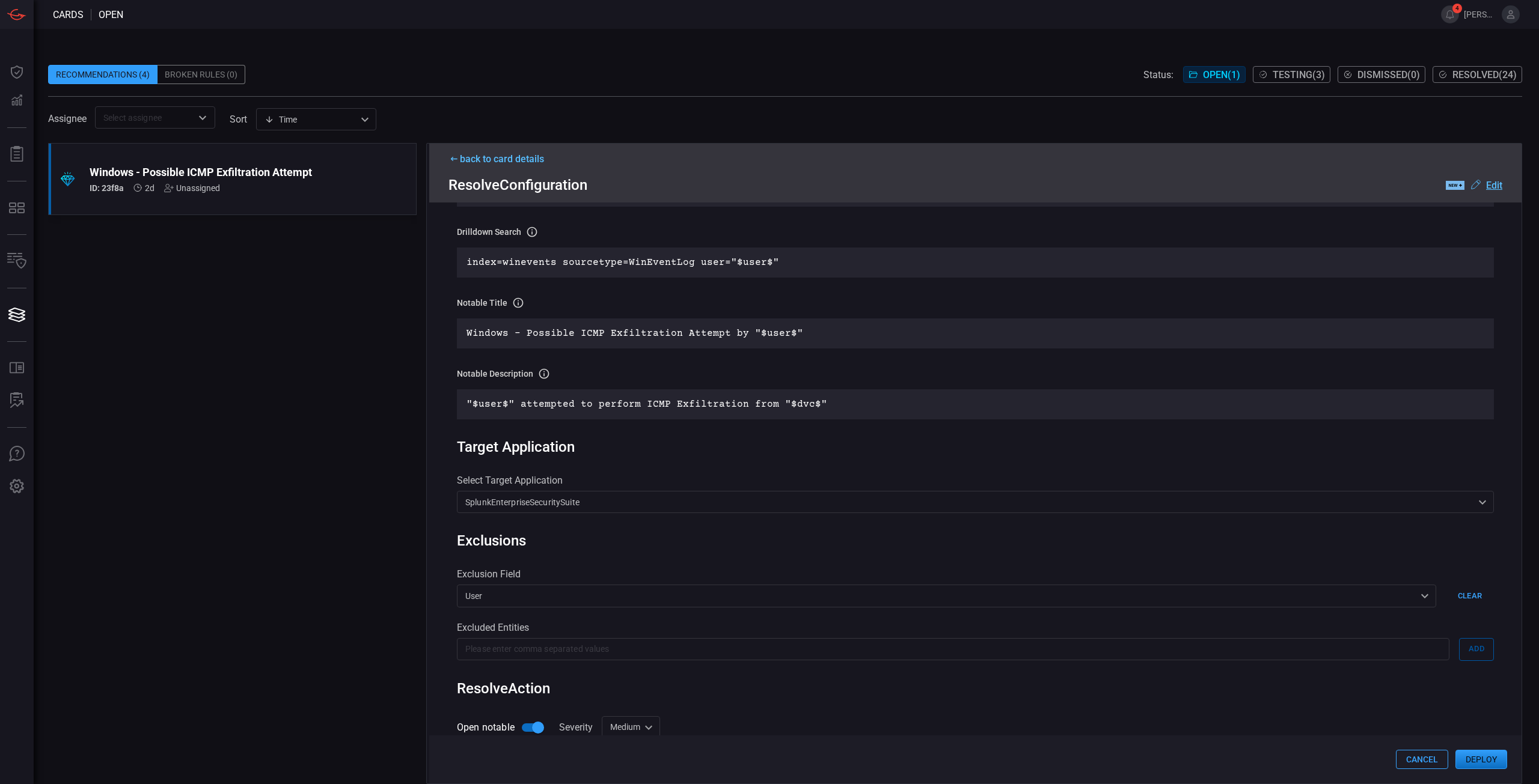
scroll to position [60, 0]
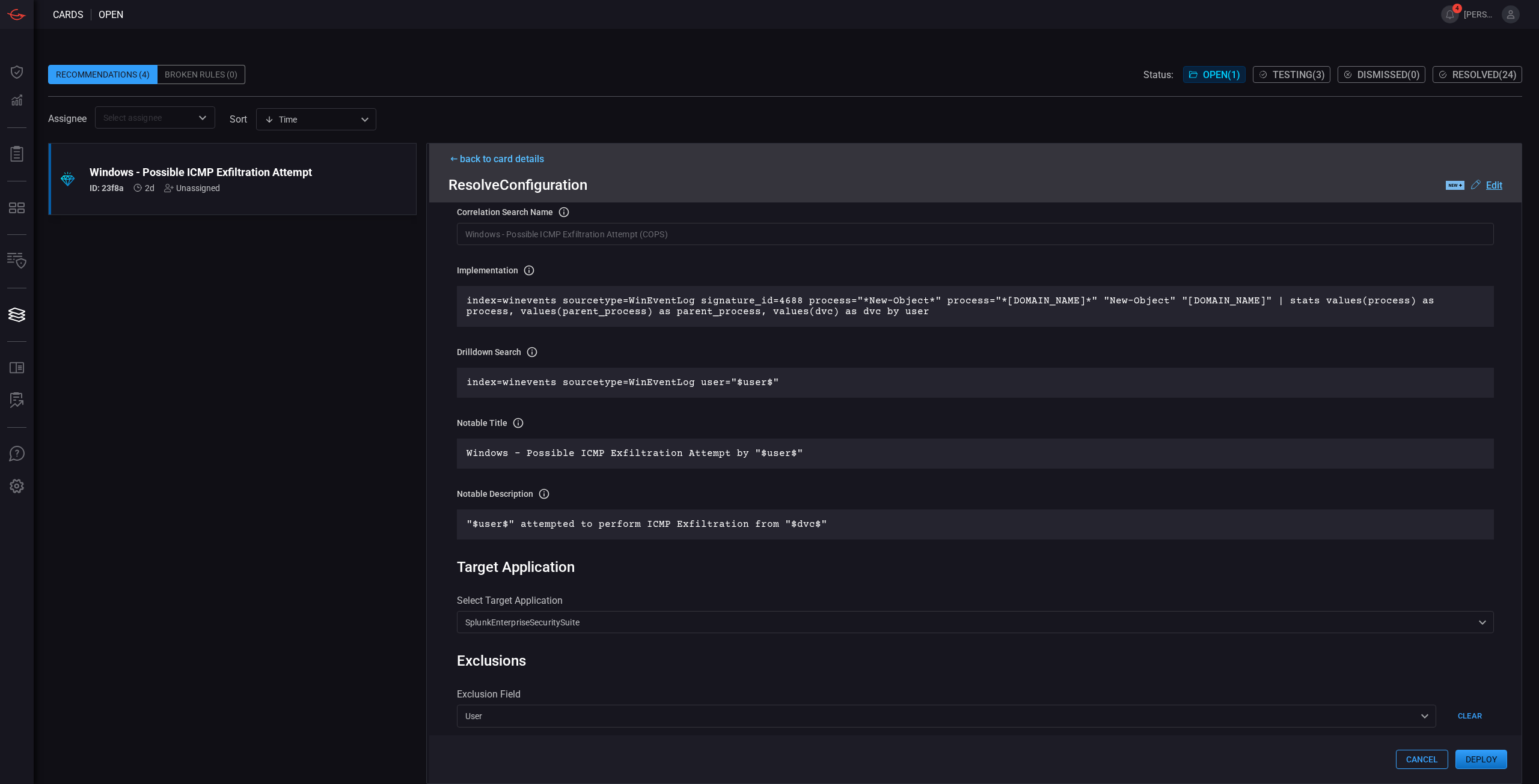
click at [1477, 761] on button "Deploy" at bounding box center [1481, 759] width 52 height 19
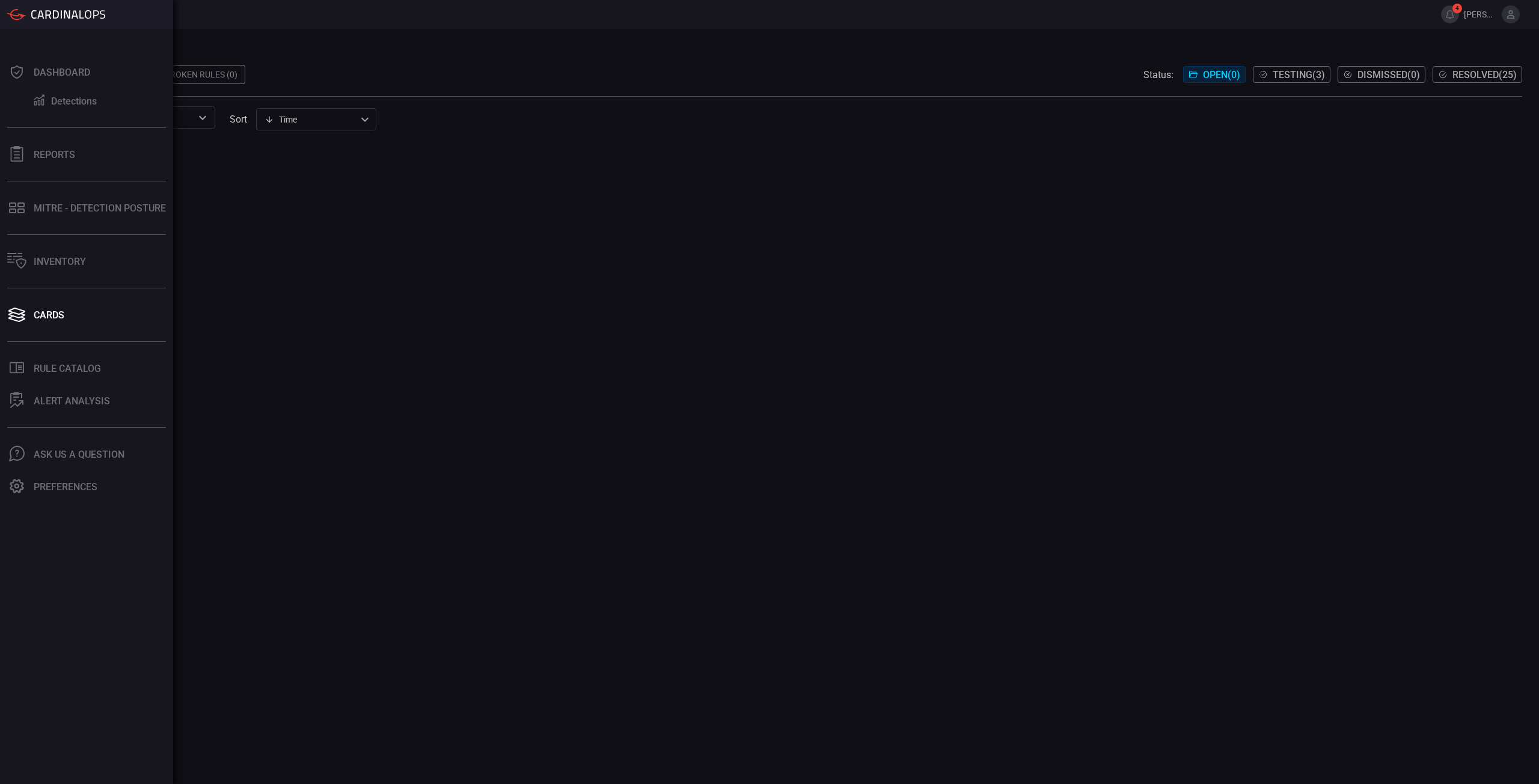
click at [599, 363] on div at bounding box center [785, 464] width 1474 height 641
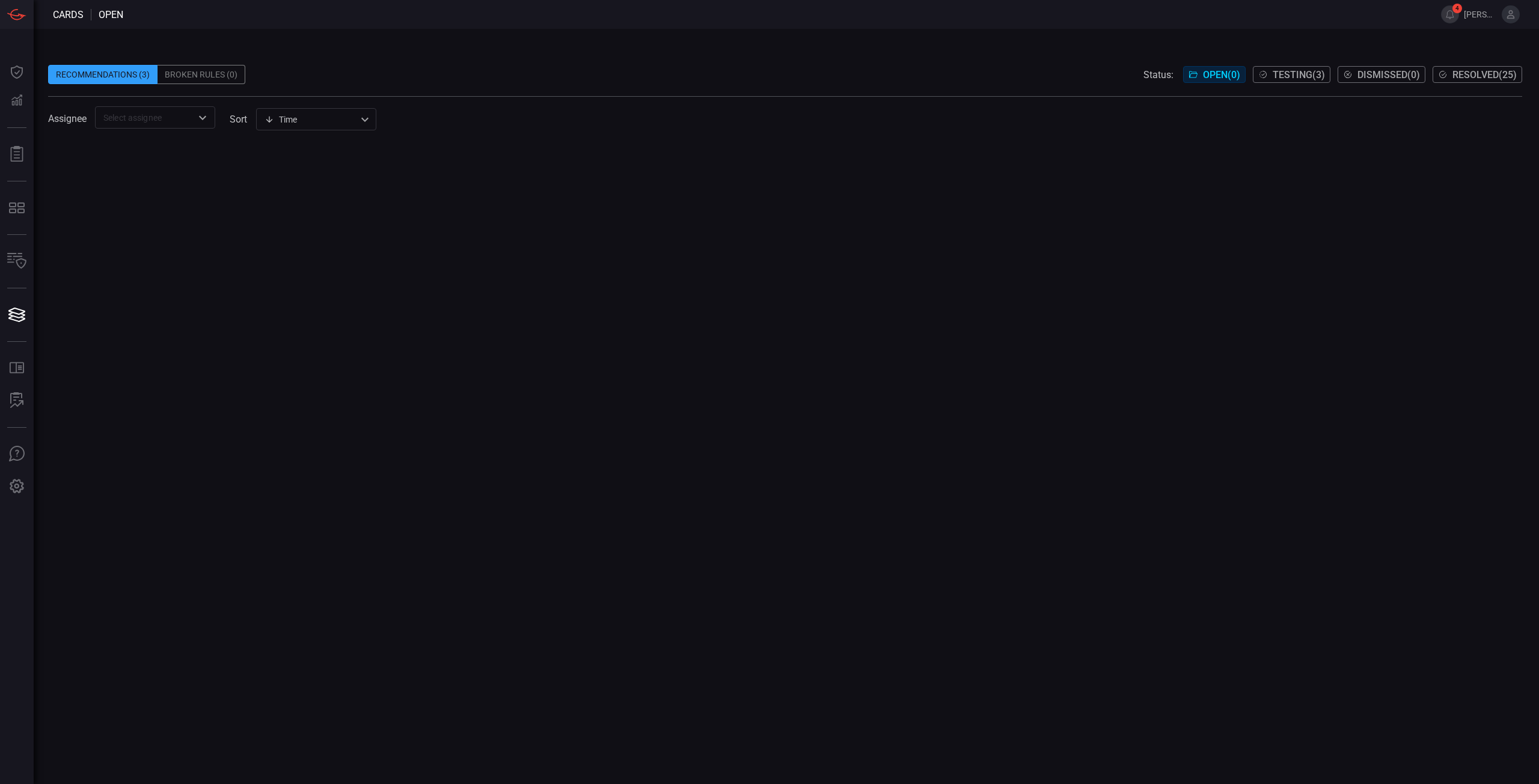
click at [116, 79] on div "Recommendations (3)" at bounding box center [103, 74] width 110 height 19
click at [1275, 81] on button "Testing ( 3 )" at bounding box center [1291, 74] width 78 height 16
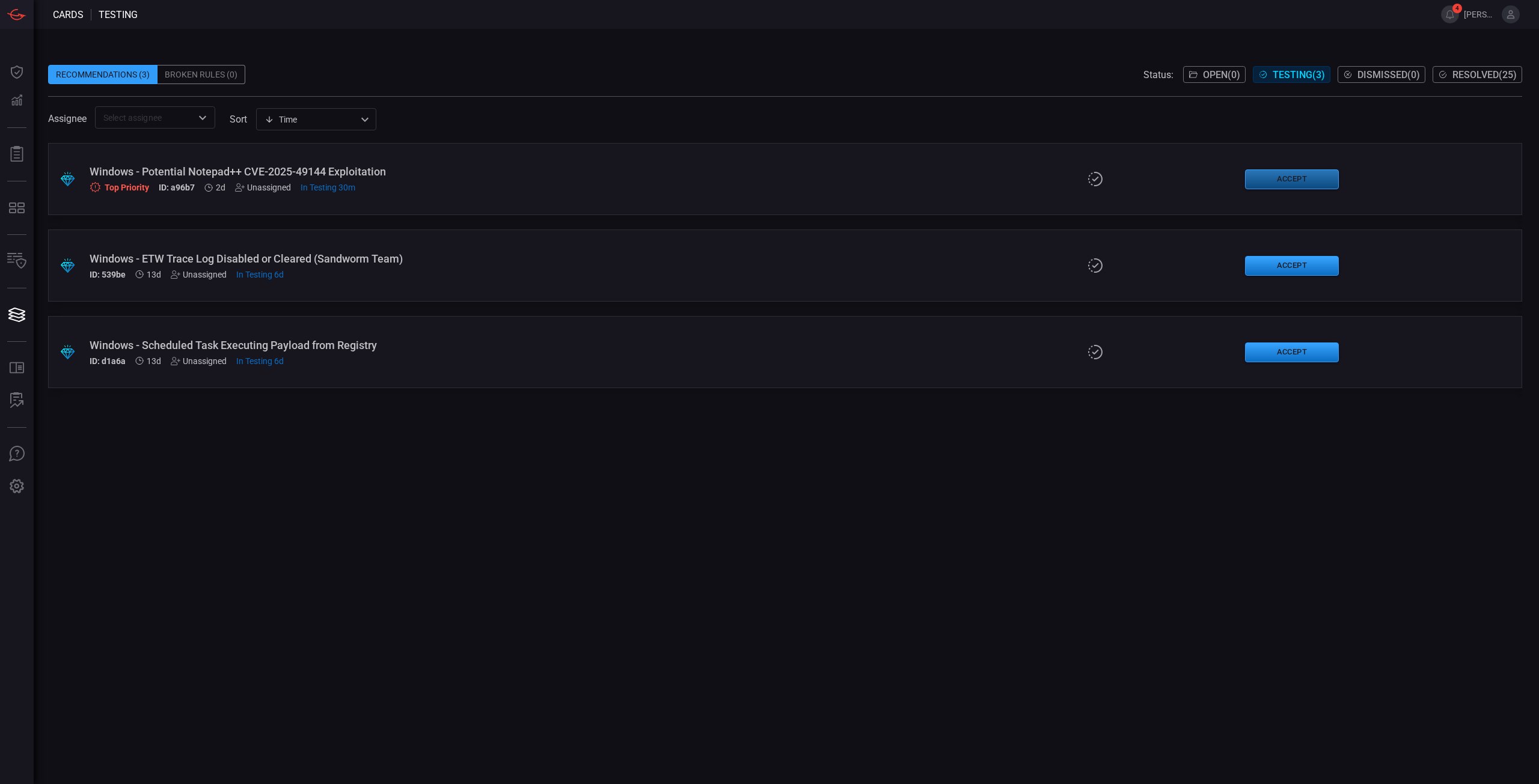
click at [1294, 174] on button "Accept" at bounding box center [1291, 179] width 94 height 20
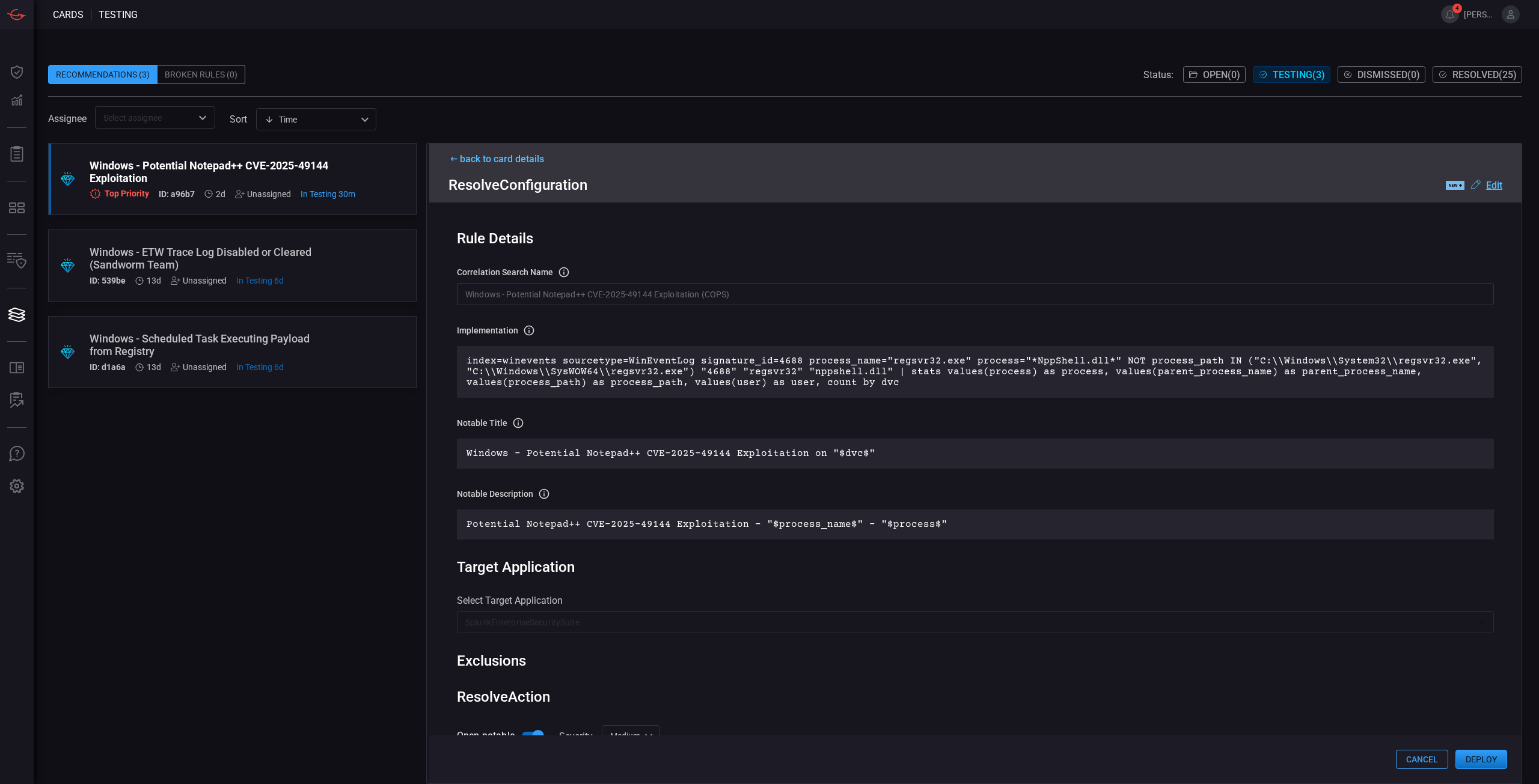
drag, startPoint x: 1482, startPoint y: 765, endPoint x: 733, endPoint y: 439, distance: 816.9
click at [723, 447] on div "back to card details Resolve Configuration .label-new-label-new-cls-1 { fill: #…" at bounding box center [973, 464] width 1096 height 641
click at [1481, 763] on button "Deploy" at bounding box center [1481, 759] width 52 height 19
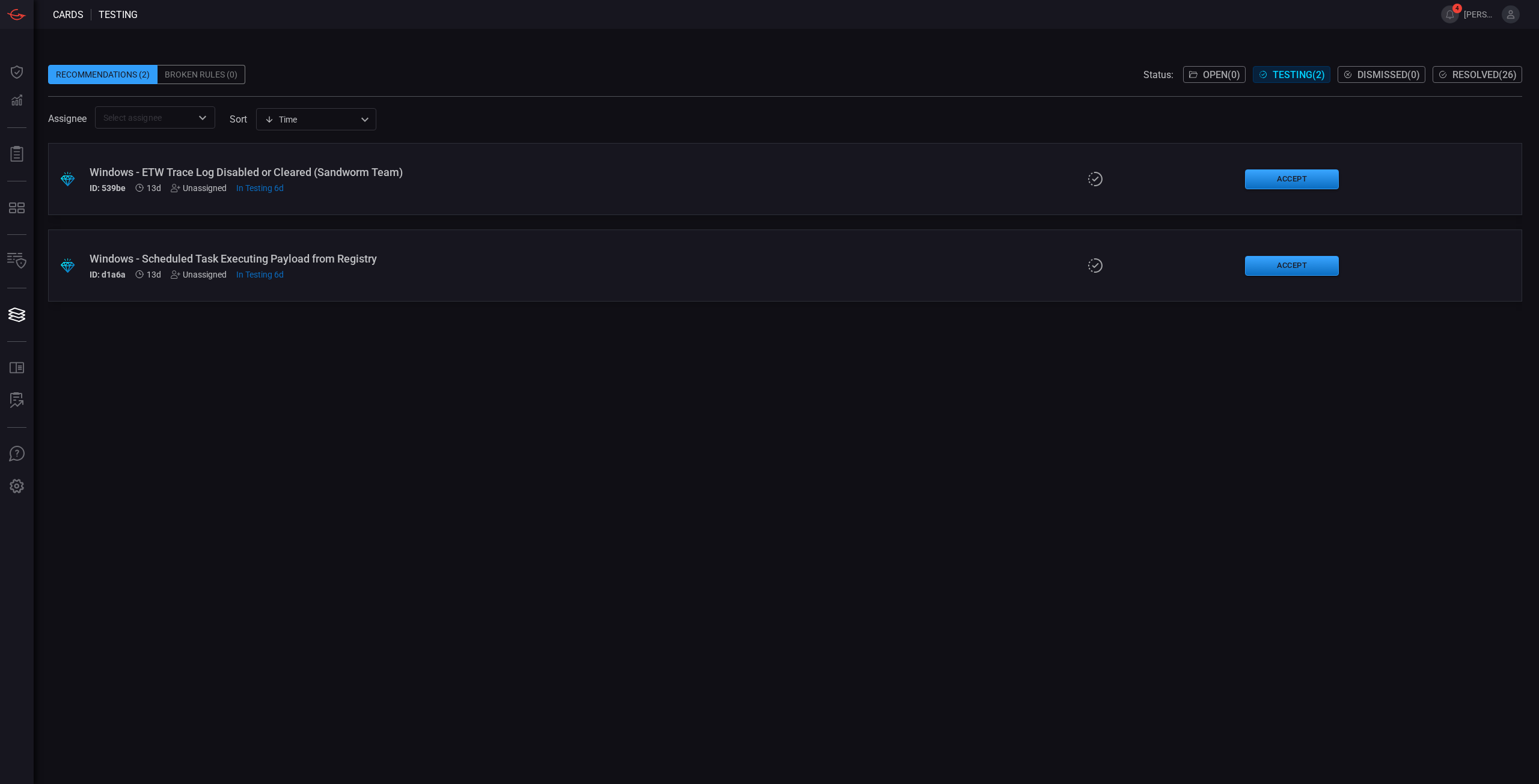
drag, startPoint x: 505, startPoint y: 487, endPoint x: 475, endPoint y: 450, distance: 47.6
click at [505, 487] on div ".suggested_cards_icon{fill:url(#suggested_cards_icon);} Windows - ETW Trace Log…" at bounding box center [785, 464] width 1474 height 641
drag, startPoint x: 567, startPoint y: 524, endPoint x: 483, endPoint y: 450, distance: 111.9
click at [544, 515] on div ".suggested_cards_icon{fill:url(#suggested_cards_icon);} Windows - ETW Trace Log…" at bounding box center [785, 464] width 1474 height 641
